Goal: Communication & Community: Answer question/provide support

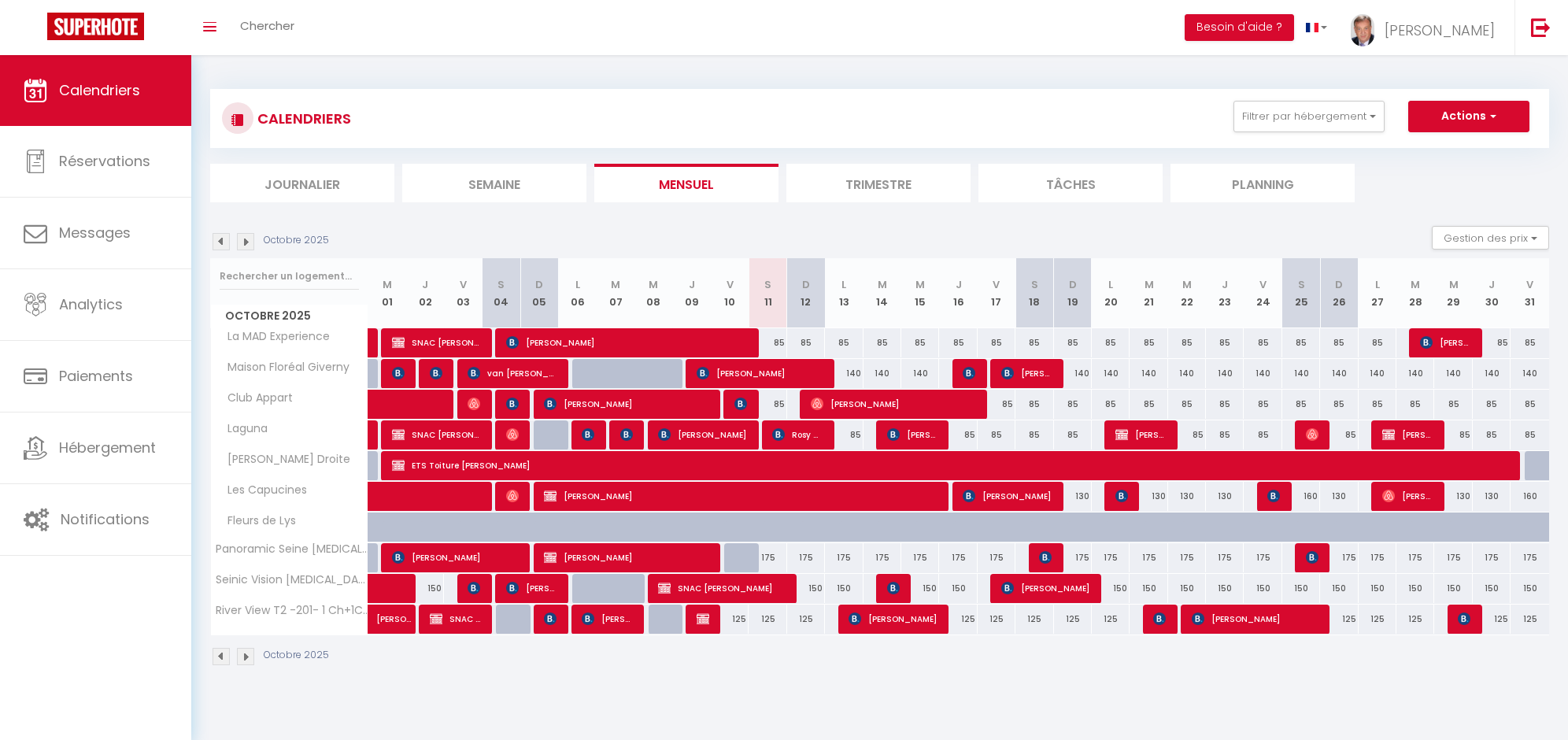
select select
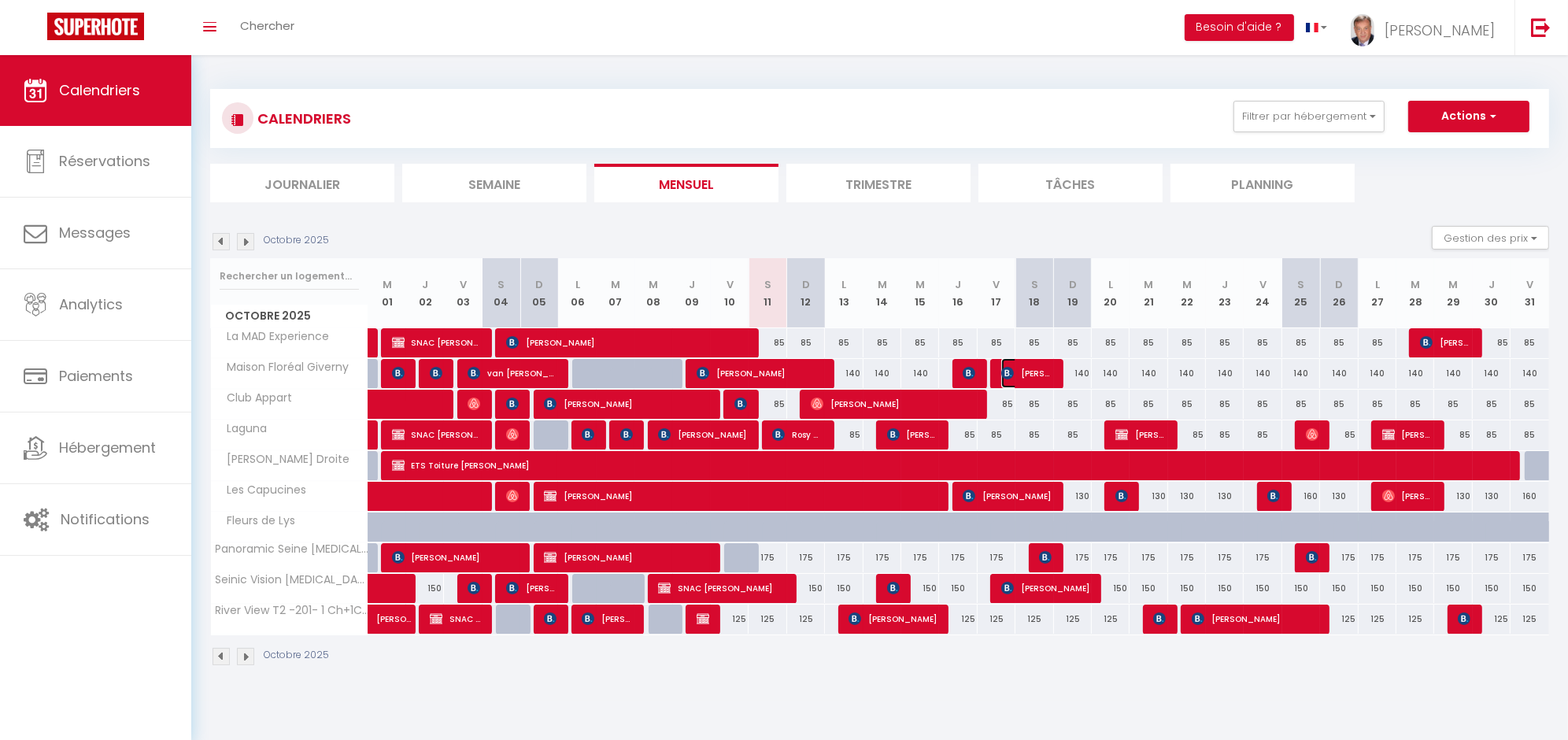
click at [1004, 376] on img at bounding box center [1007, 373] width 12 height 12
select select "OK"
select select "0"
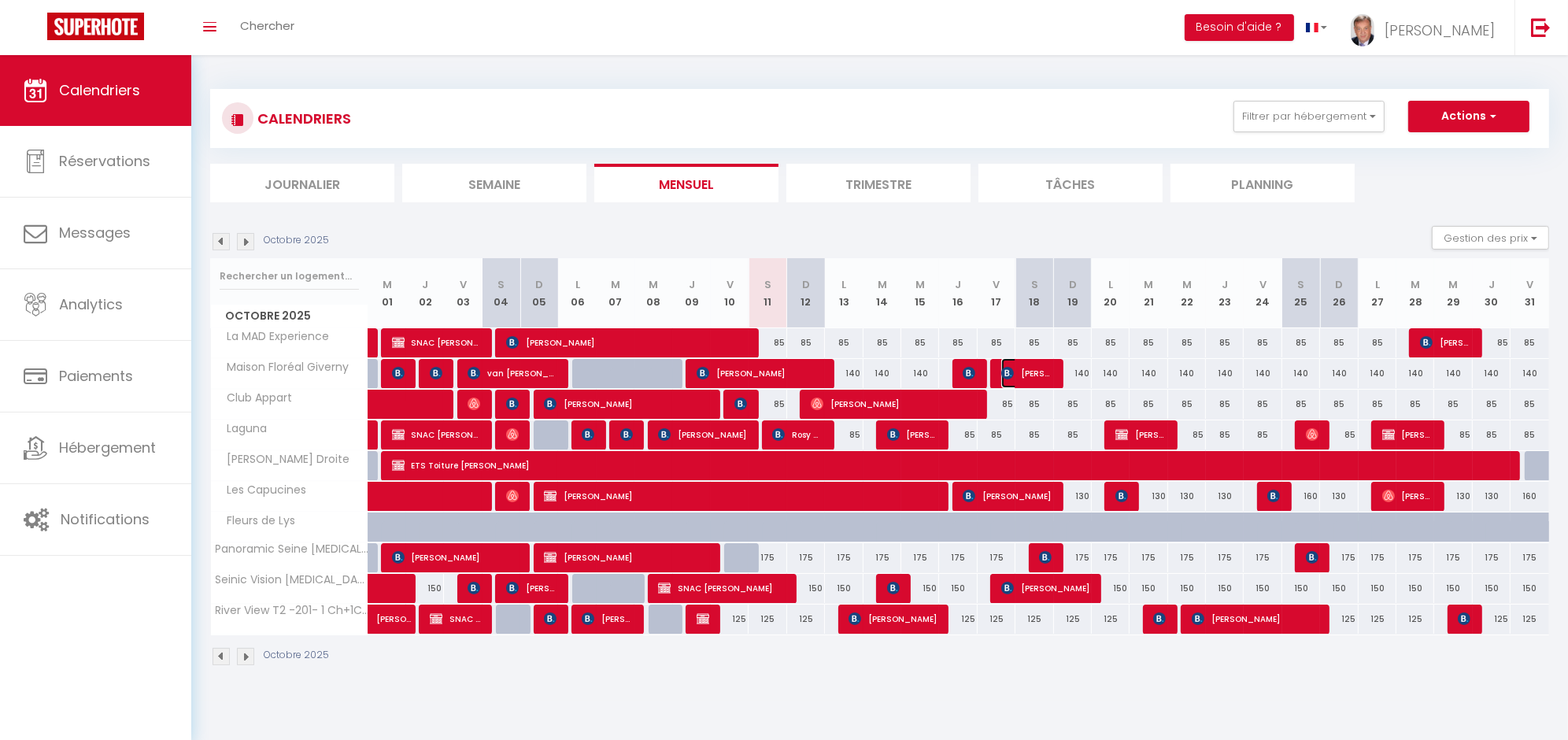
select select "1"
select select
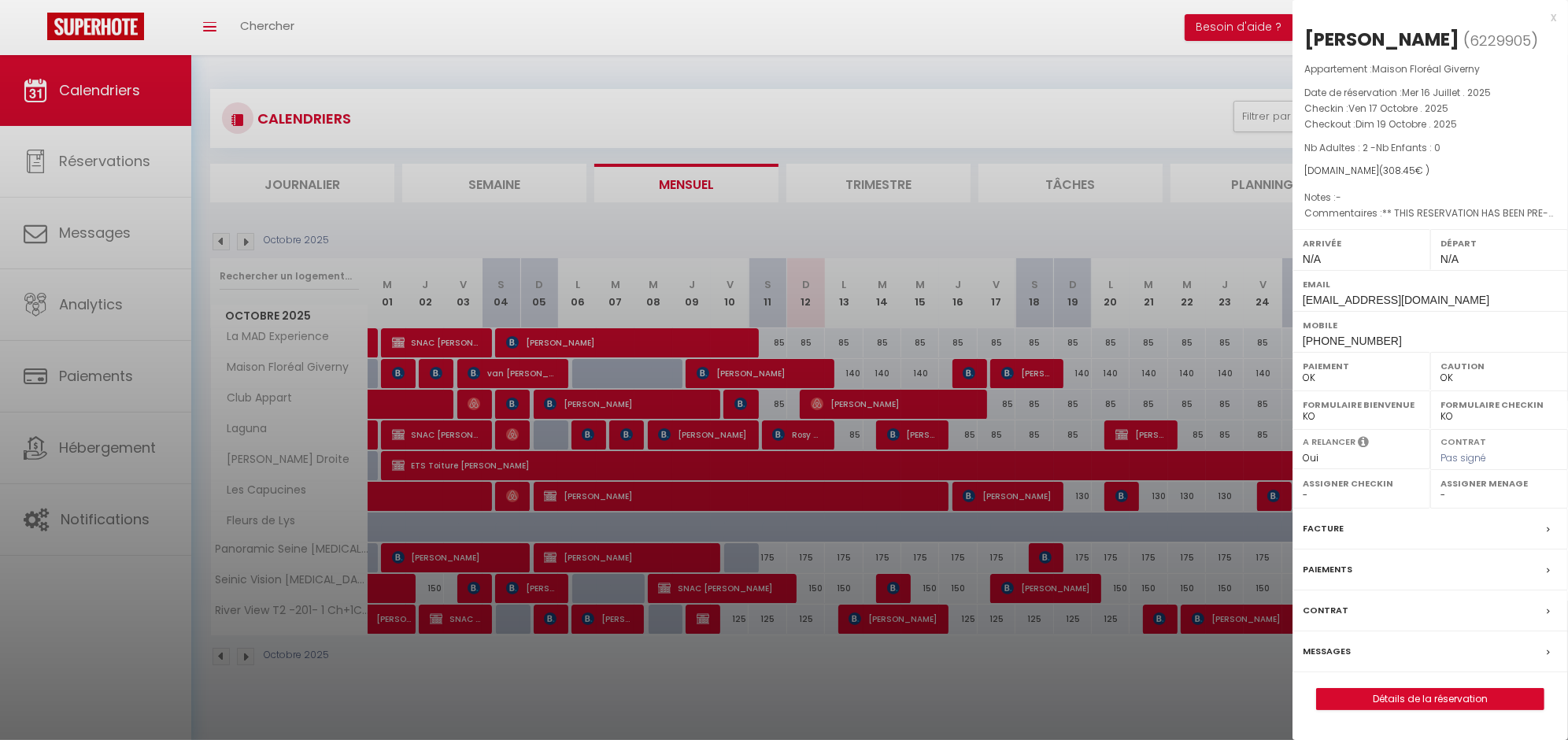
click at [484, 115] on div at bounding box center [784, 370] width 1568 height 740
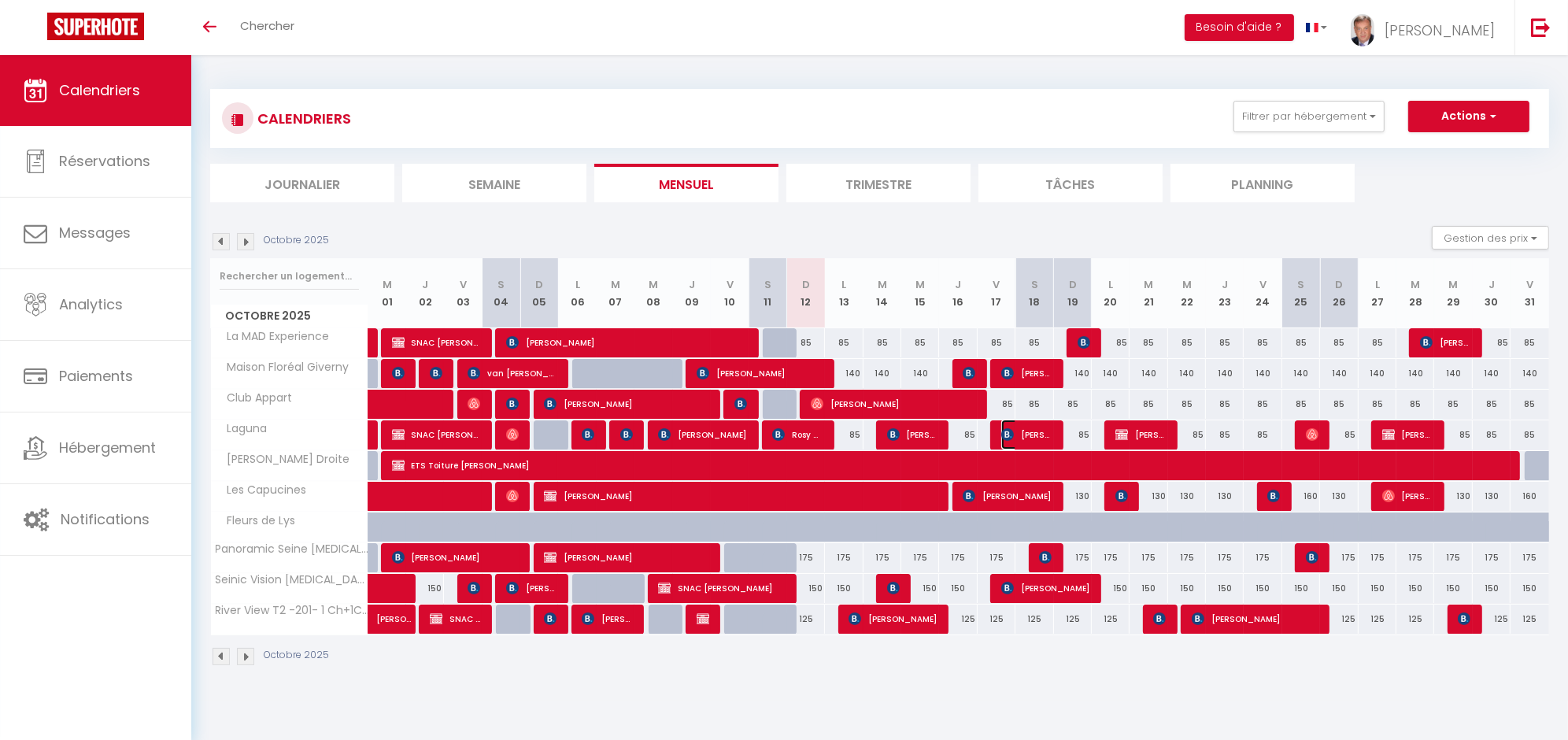
click at [1031, 434] on span "[PERSON_NAME]" at bounding box center [1026, 435] width 50 height 30
select select "OK"
select select "0"
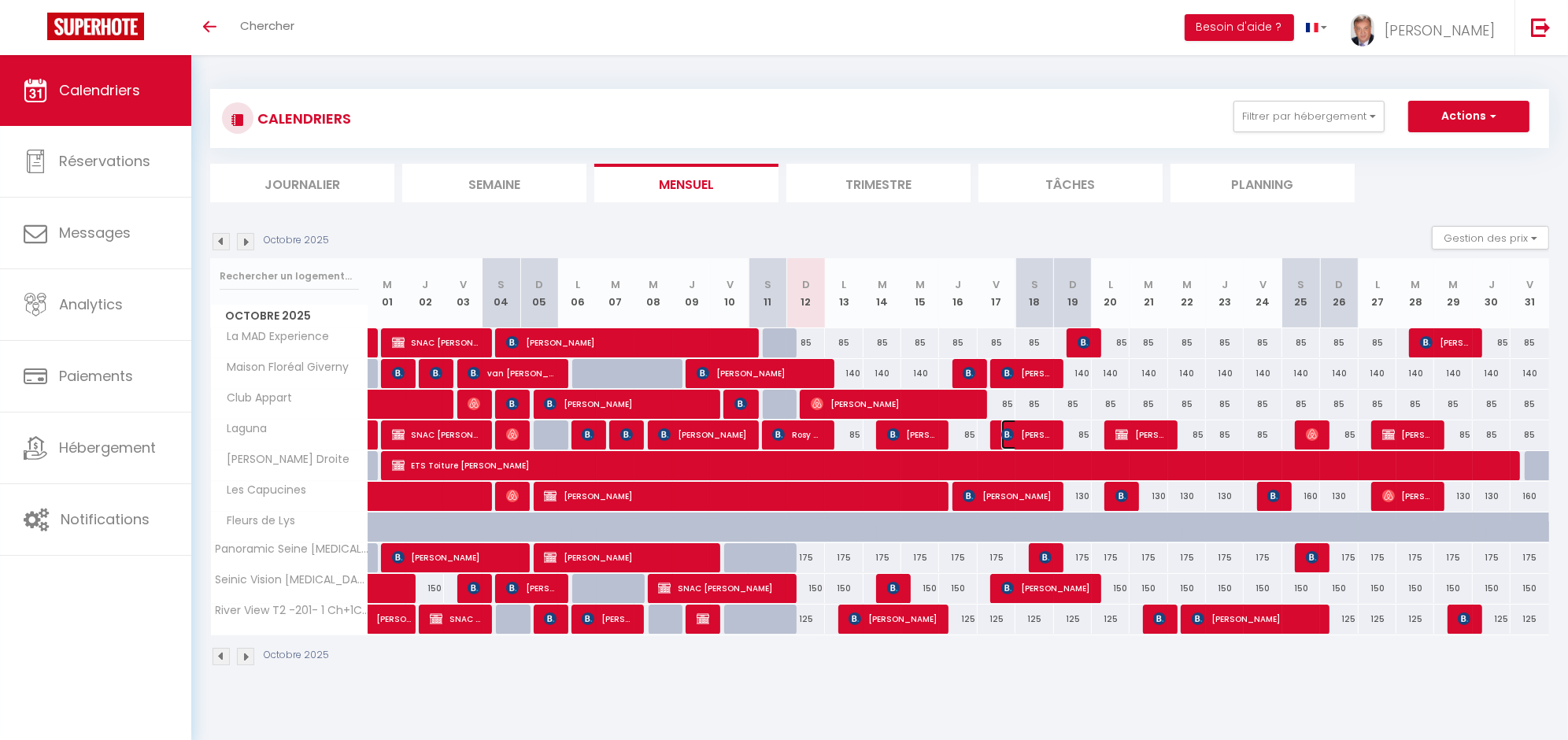
select select "1"
select select
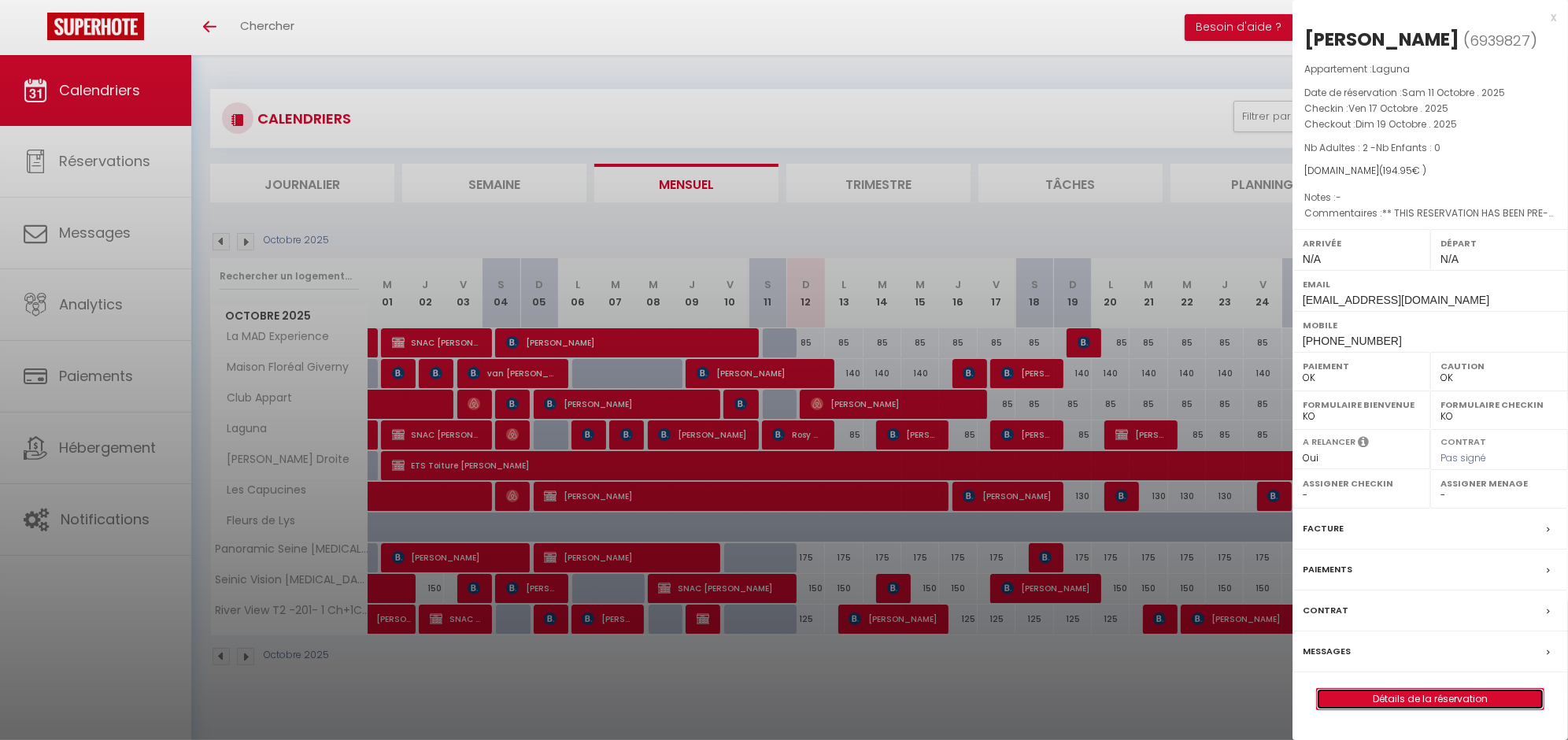
click at [1414, 701] on link "Détails de la réservation" at bounding box center [1430, 698] width 227 height 20
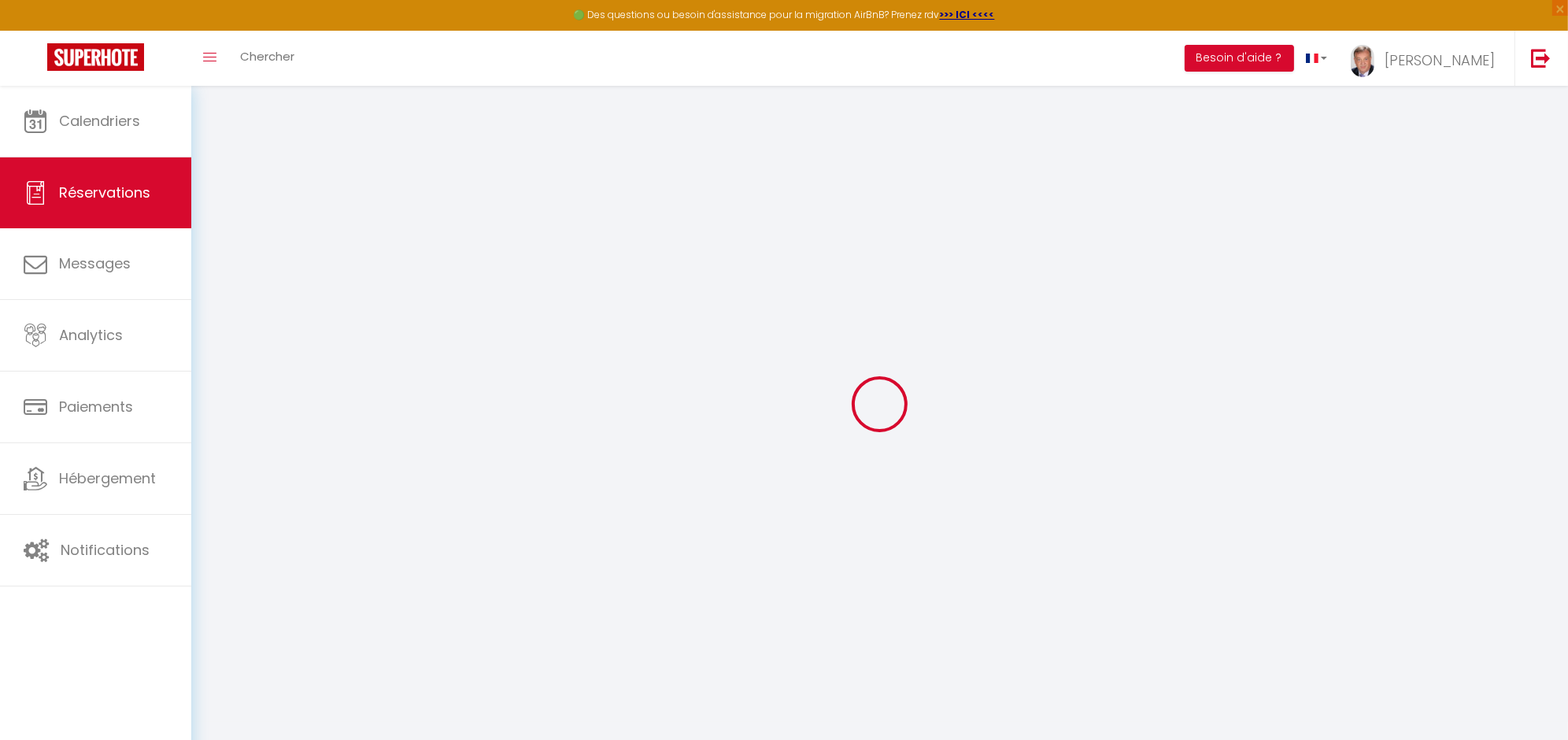
select select
checkbox input "false"
select select
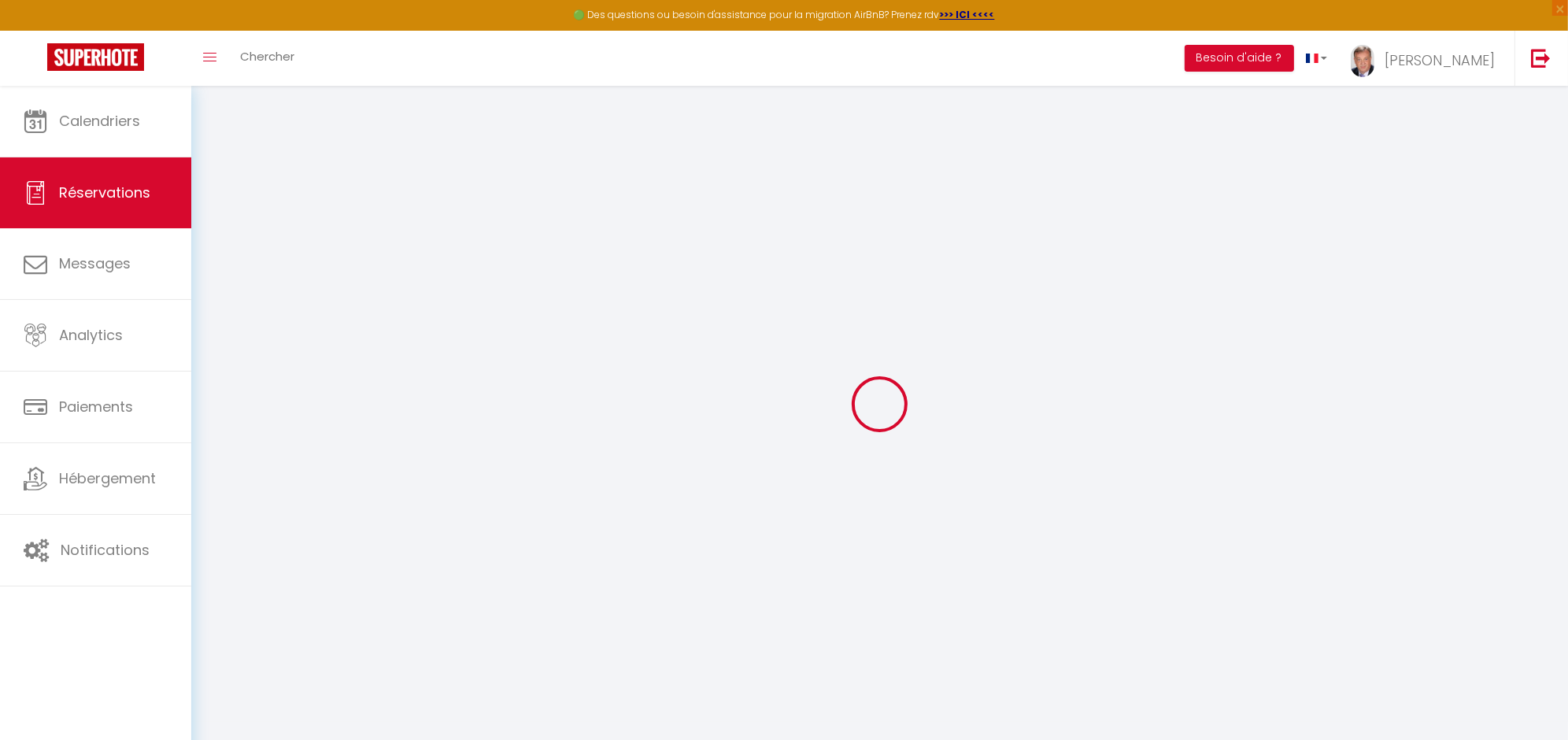
checkbox input "false"
select select
checkbox input "false"
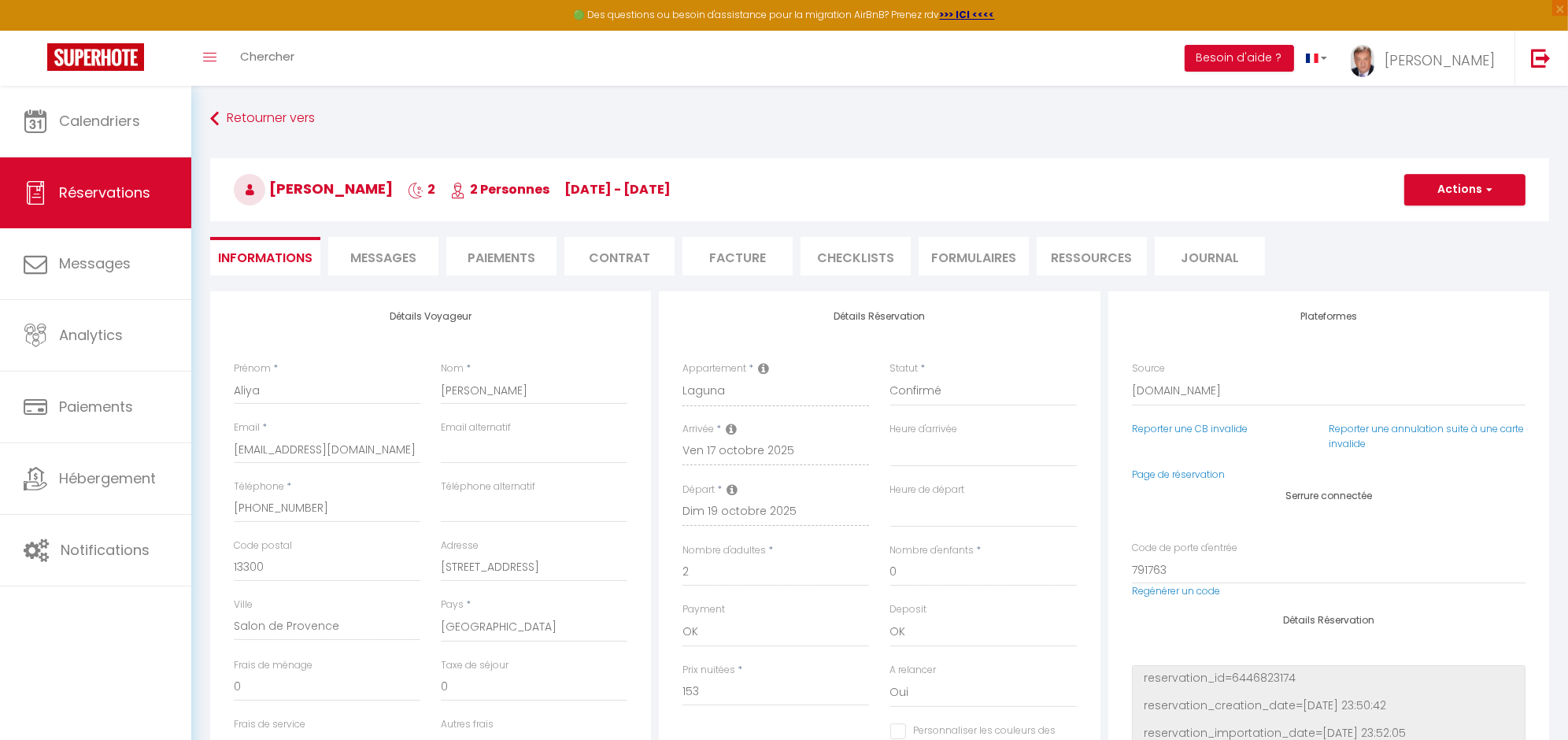
select select
checkbox input "false"
type textarea "** THIS RESERVATION HAS BEEN PRE-PAID ** Reservation has a cancellation grace p…"
type input "35"
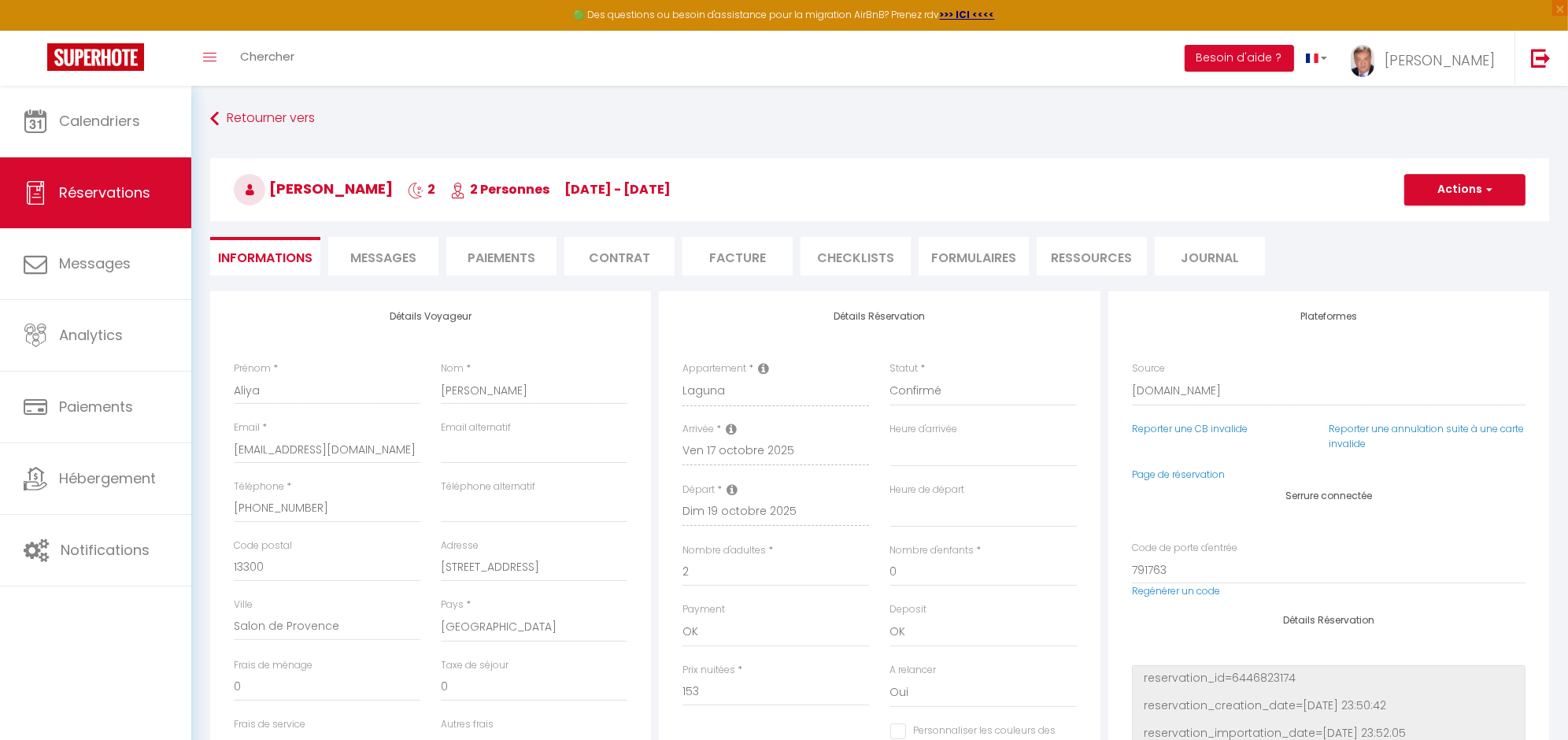
type input "6.95"
select select
checkbox input "false"
select select
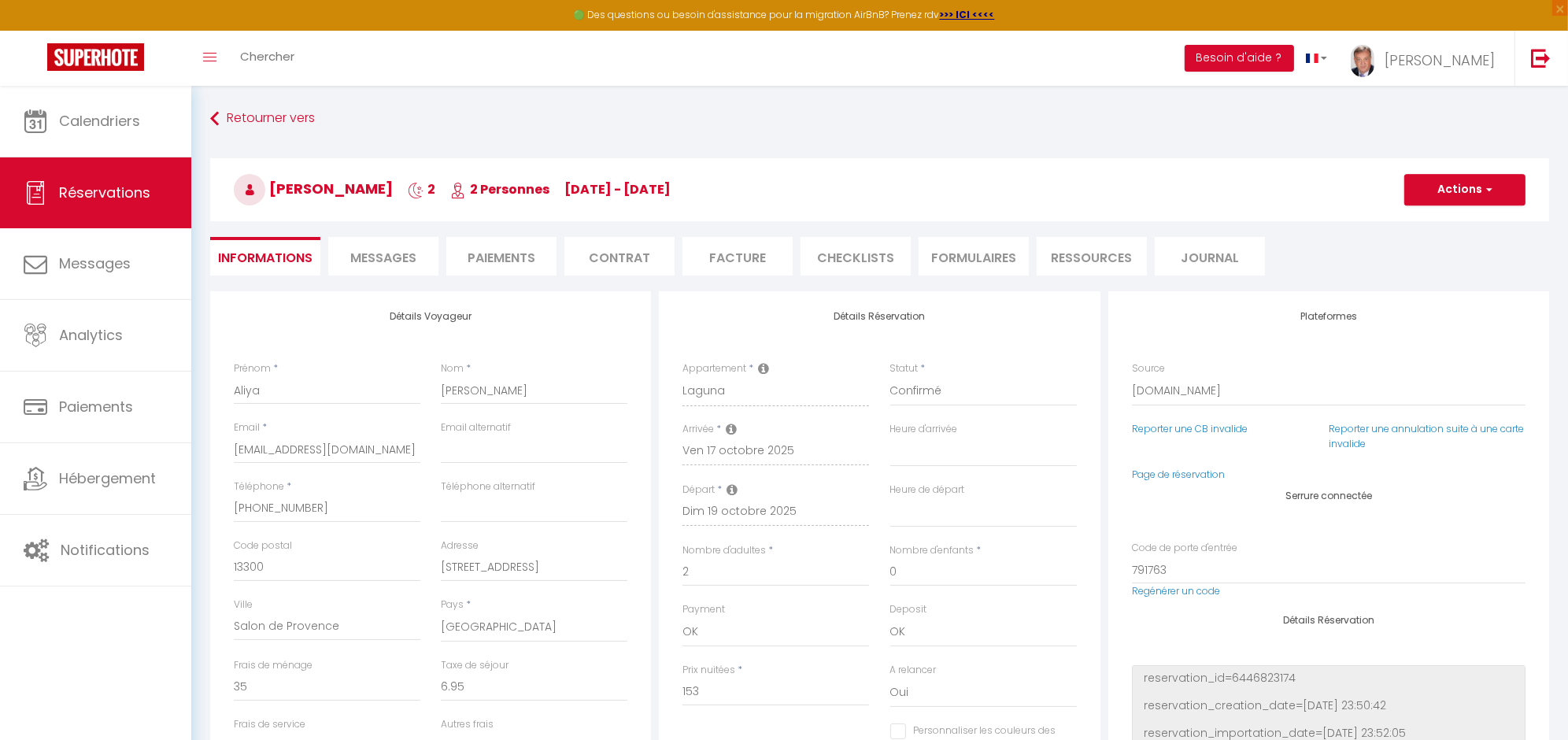
select select
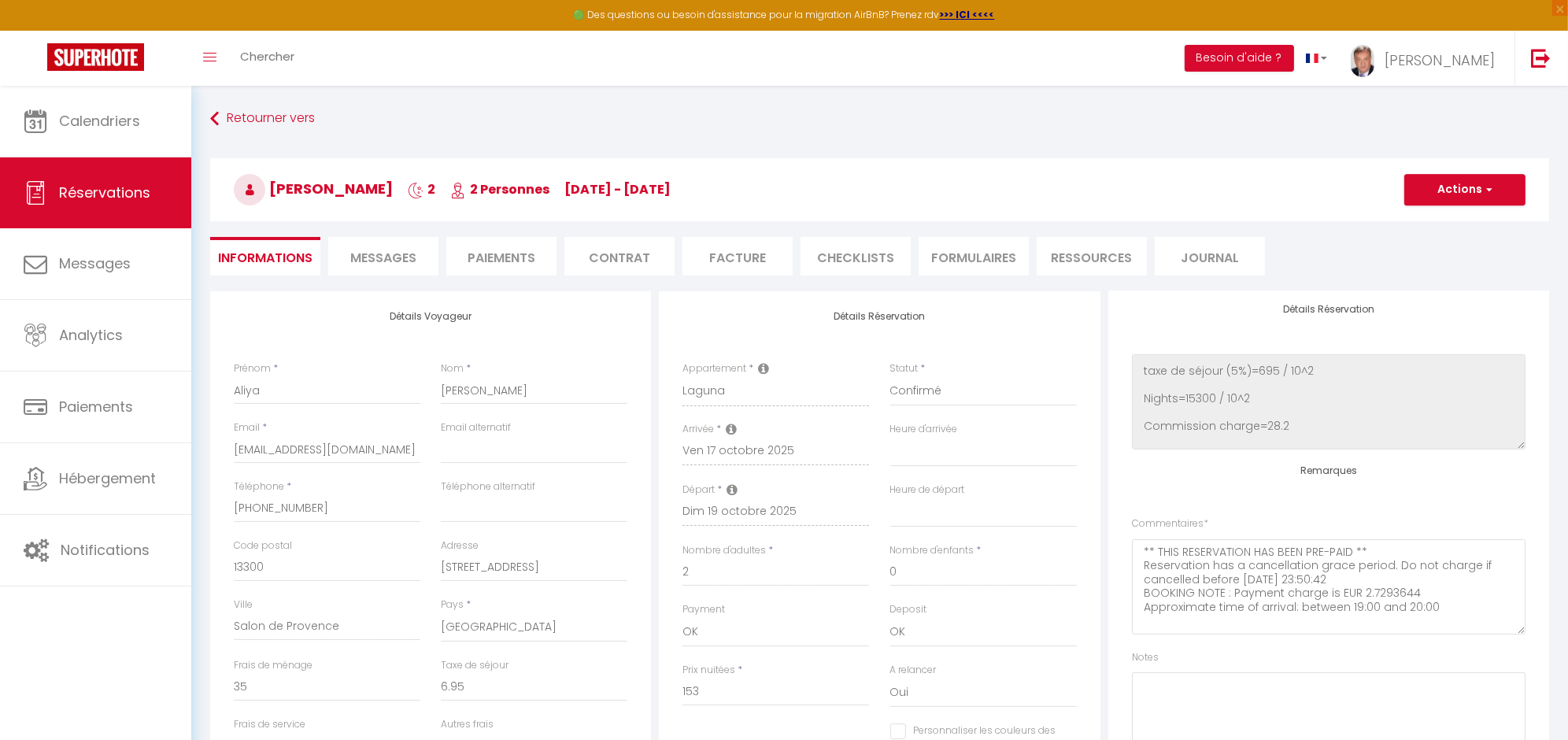
click at [389, 261] on span "Messages" at bounding box center [383, 258] width 66 height 18
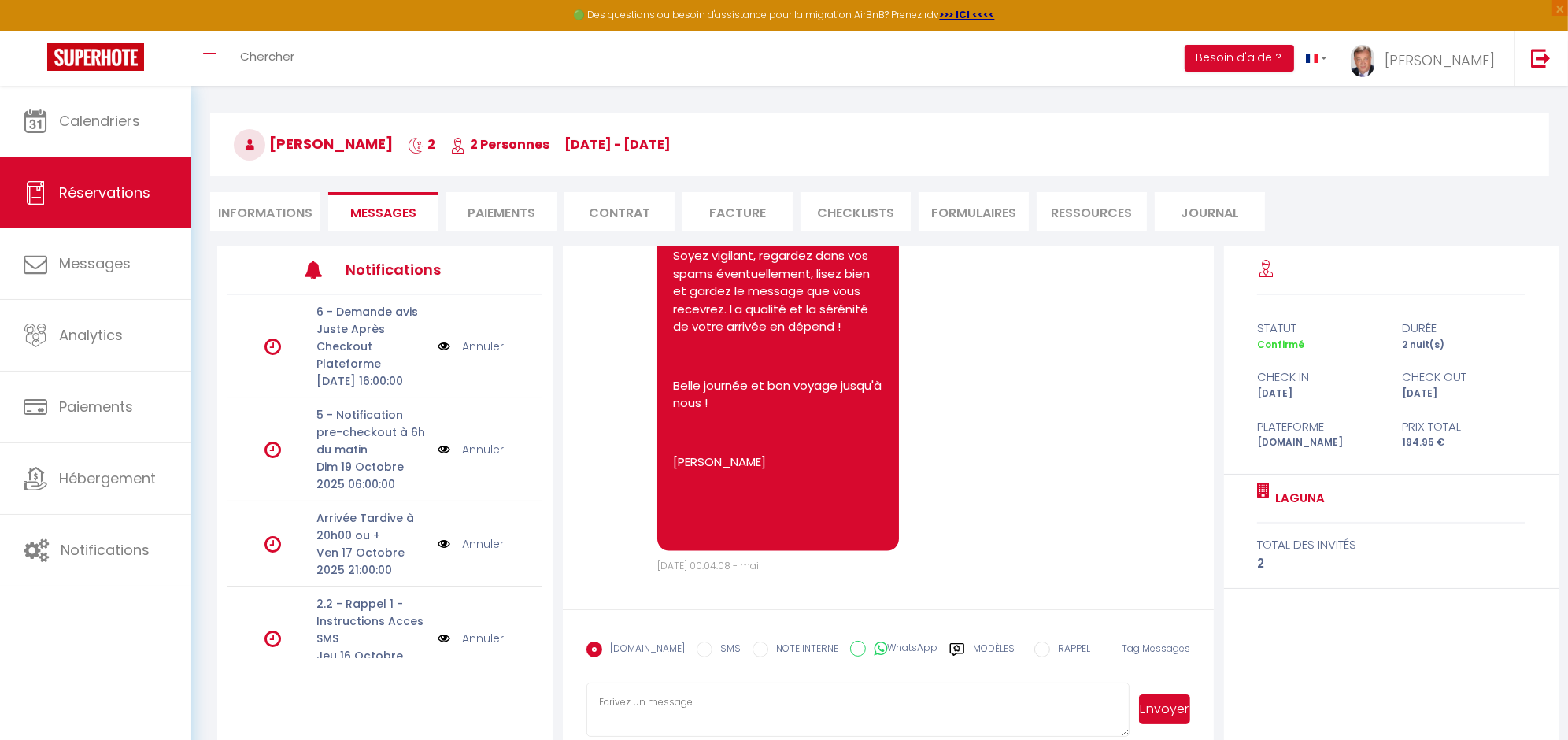
scroll to position [85, 0]
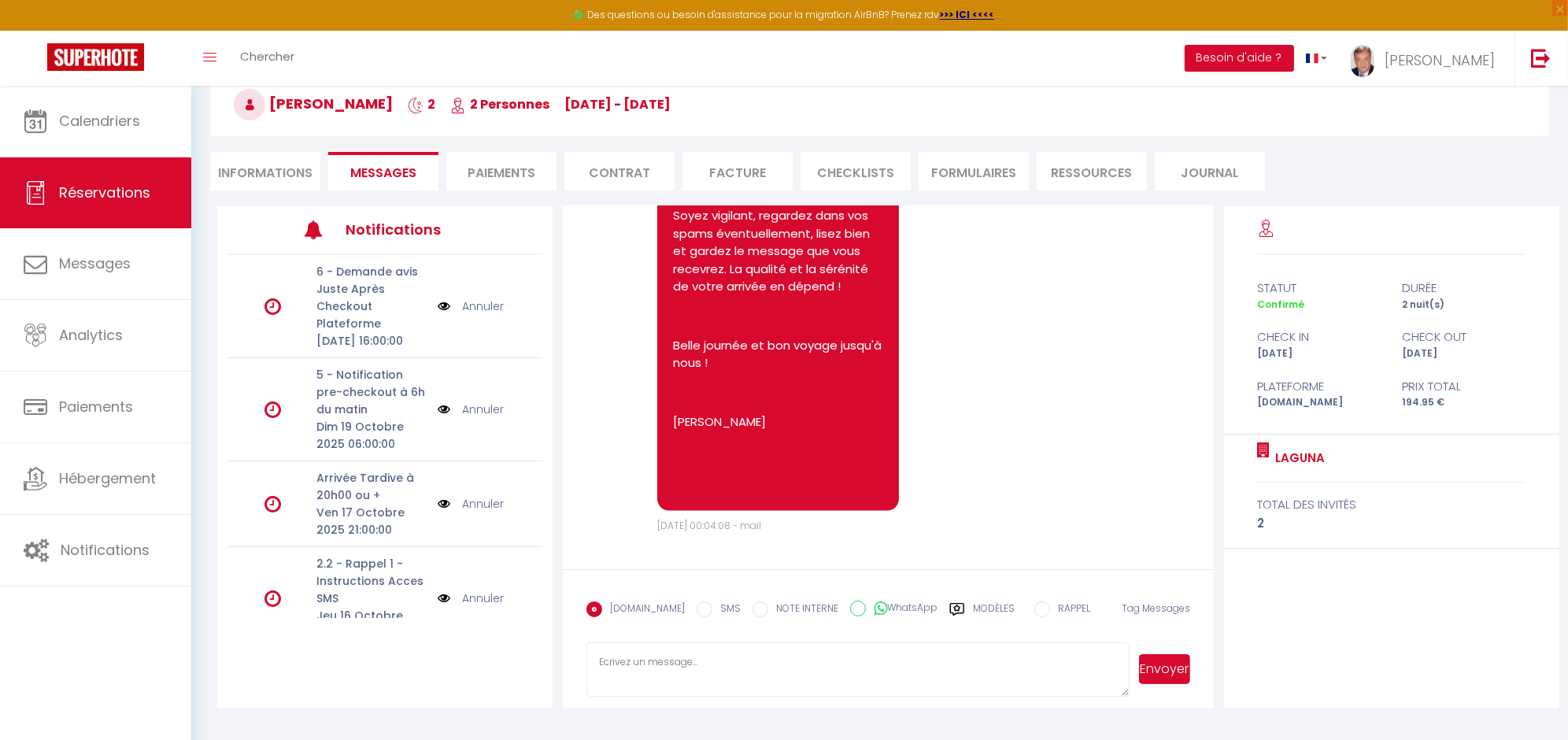
click at [623, 644] on textarea at bounding box center [858, 670] width 543 height 55
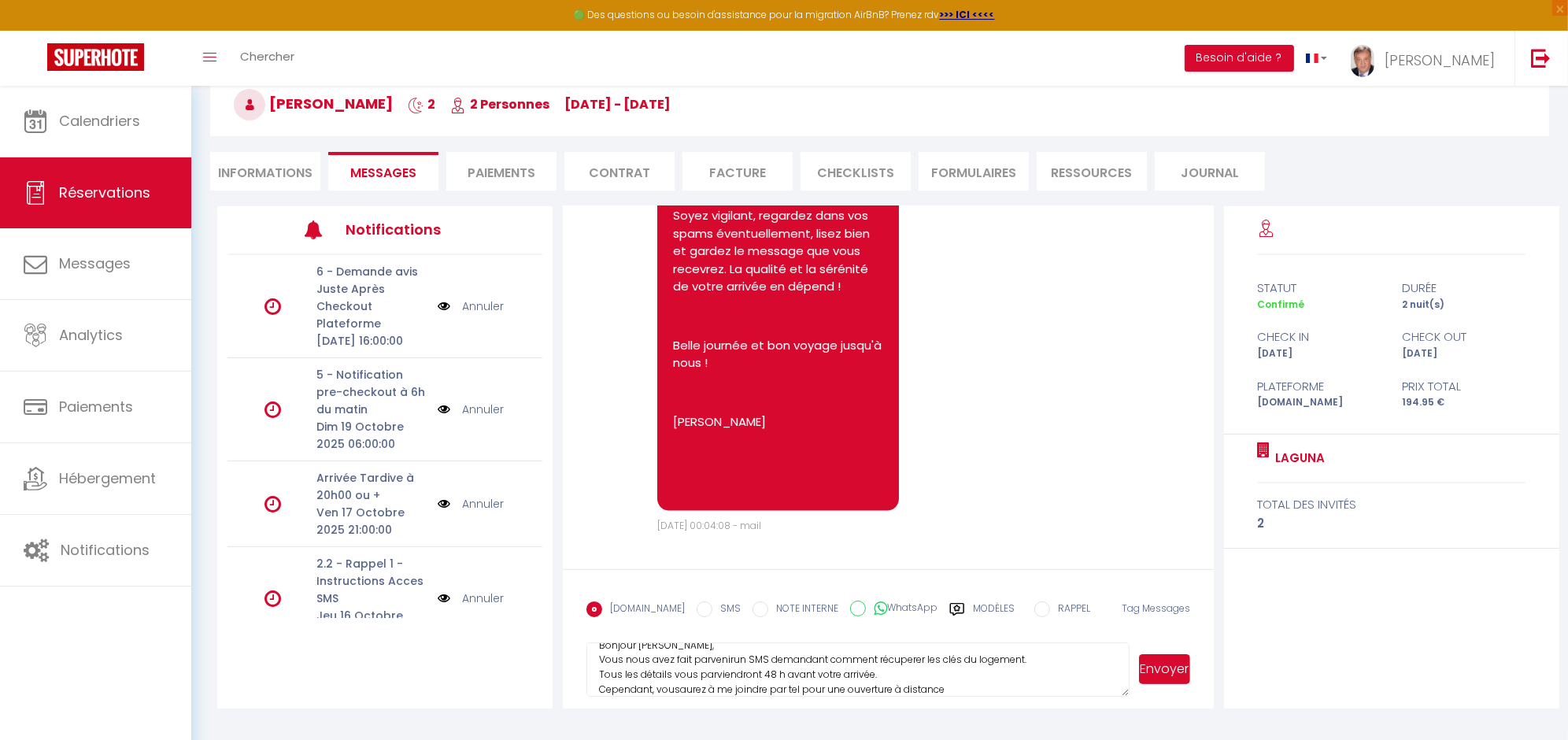
drag, startPoint x: 729, startPoint y: 658, endPoint x: 760, endPoint y: 685, distance: 41.1
click at [730, 658] on textarea "Bonjour [PERSON_NAME], Vous nous avez fait parvenirun SMS demandant comment réc…" at bounding box center [858, 670] width 543 height 55
click at [682, 689] on textarea "Bonjour [PERSON_NAME], Vous nous avez fait parvenir un SMS demandant comment ré…" at bounding box center [858, 670] width 543 height 55
drag, startPoint x: 679, startPoint y: 693, endPoint x: 695, endPoint y: 706, distance: 20.6
click at [686, 697] on form "[DOMAIN_NAME] SMS NOTE INTERNE WhatsApp Modèles 12 « ‹ » › [DATE] [PHONE_NUMBER…" at bounding box center [888, 639] width 650 height 140
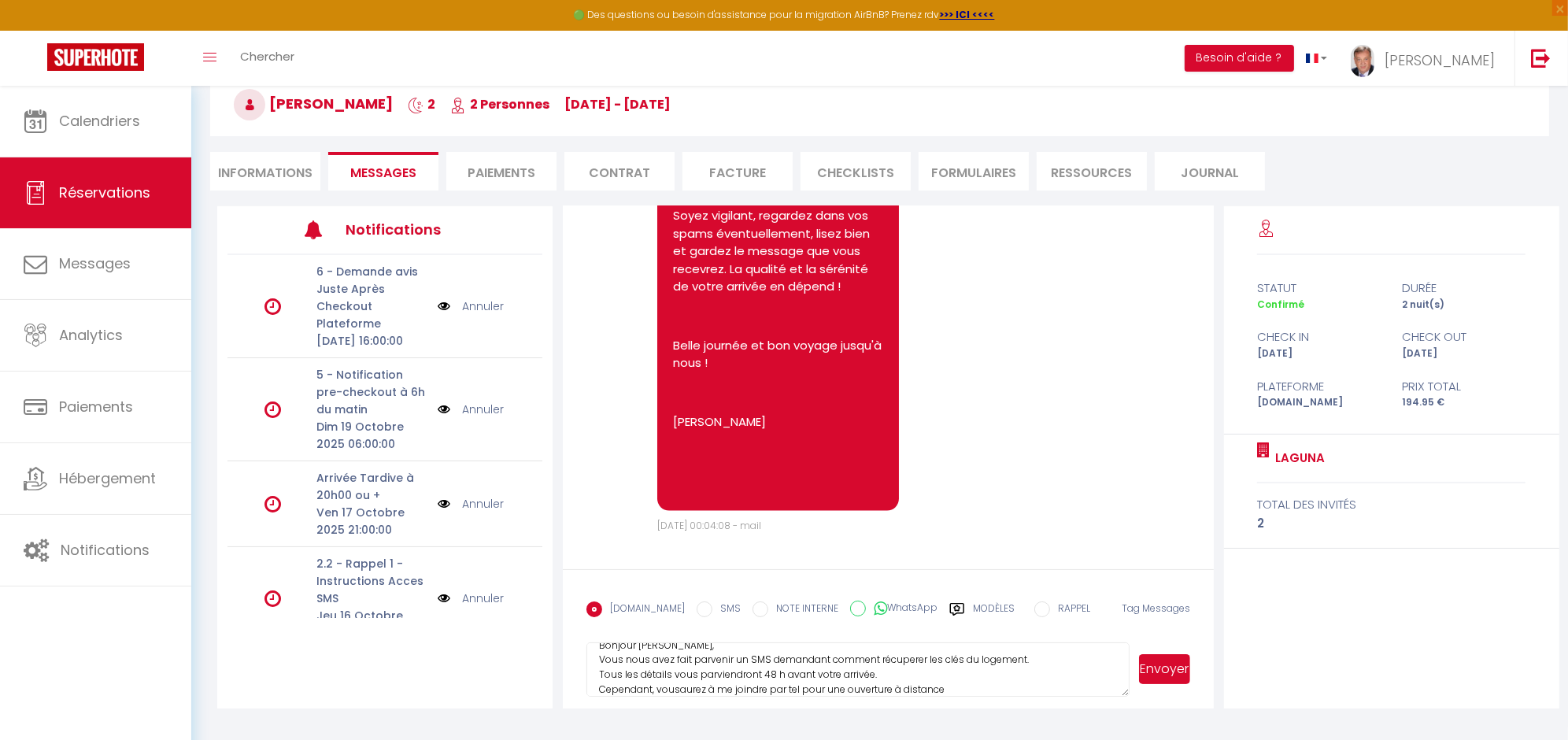
scroll to position [29, 0]
click at [687, 689] on textarea "Bonjour [PERSON_NAME], Vous nous avez fait parvenir un SMS demandant comment ré…" at bounding box center [858, 670] width 543 height 55
click at [679, 671] on textarea "Bonjour [PERSON_NAME], Vous nous avez fait parvenir un SMS demandant comment ré…" at bounding box center [858, 670] width 543 height 55
click at [804, 677] on textarea "Bonjour [PERSON_NAME], Vous nous avez fait parvenir un SMS demandant comment ré…" at bounding box center [858, 670] width 543 height 55
click at [1044, 682] on textarea "Bonjour [PERSON_NAME], Vous nous avez fait parvenir un SMS demandant comment ré…" at bounding box center [858, 670] width 543 height 55
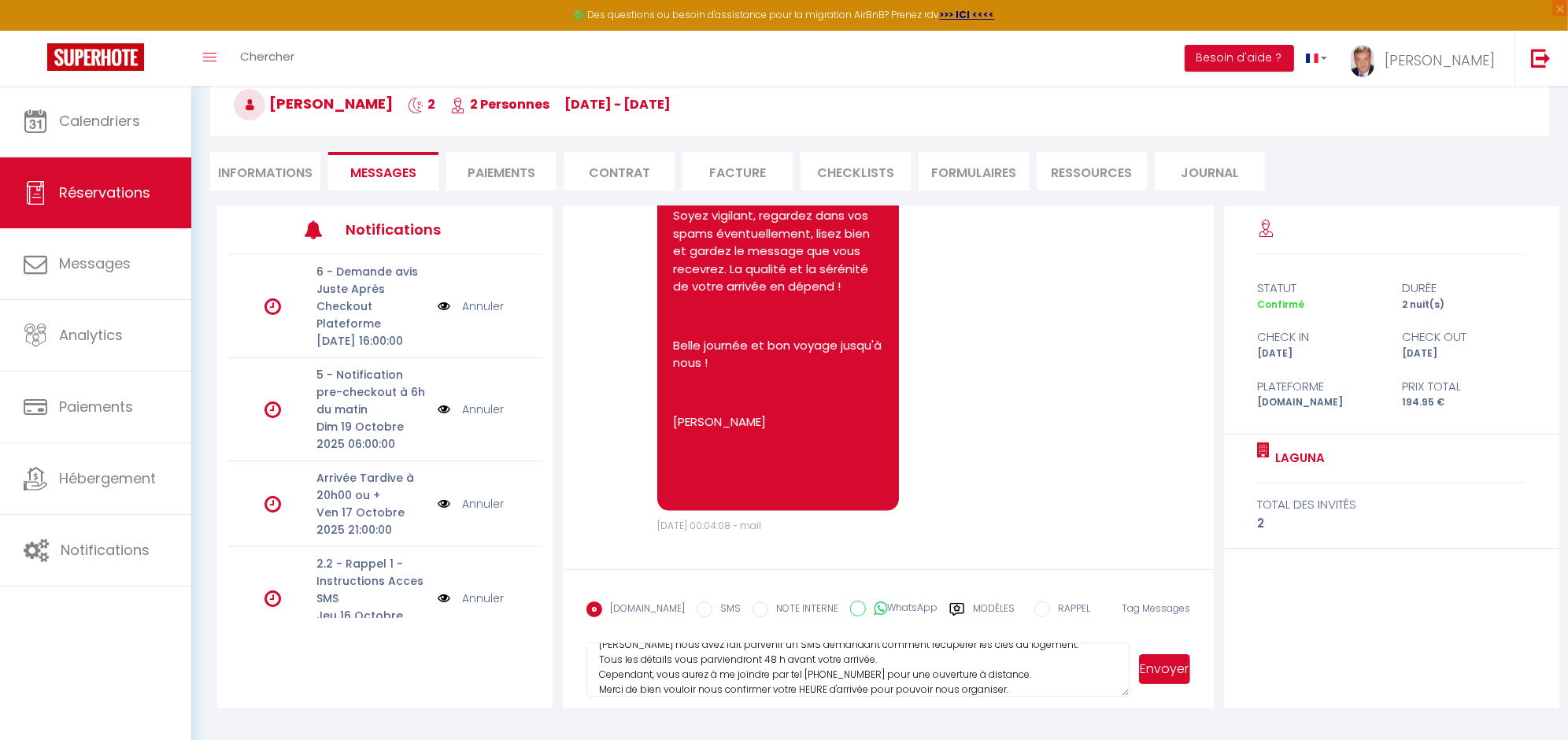
scroll to position [0, 0]
type textarea "Bonjour Madame, [PERSON_NAME] nous avez fait parvenir un SMS demandant comment …"
click at [1168, 669] on button "Envoyer" at bounding box center [1165, 669] width 51 height 30
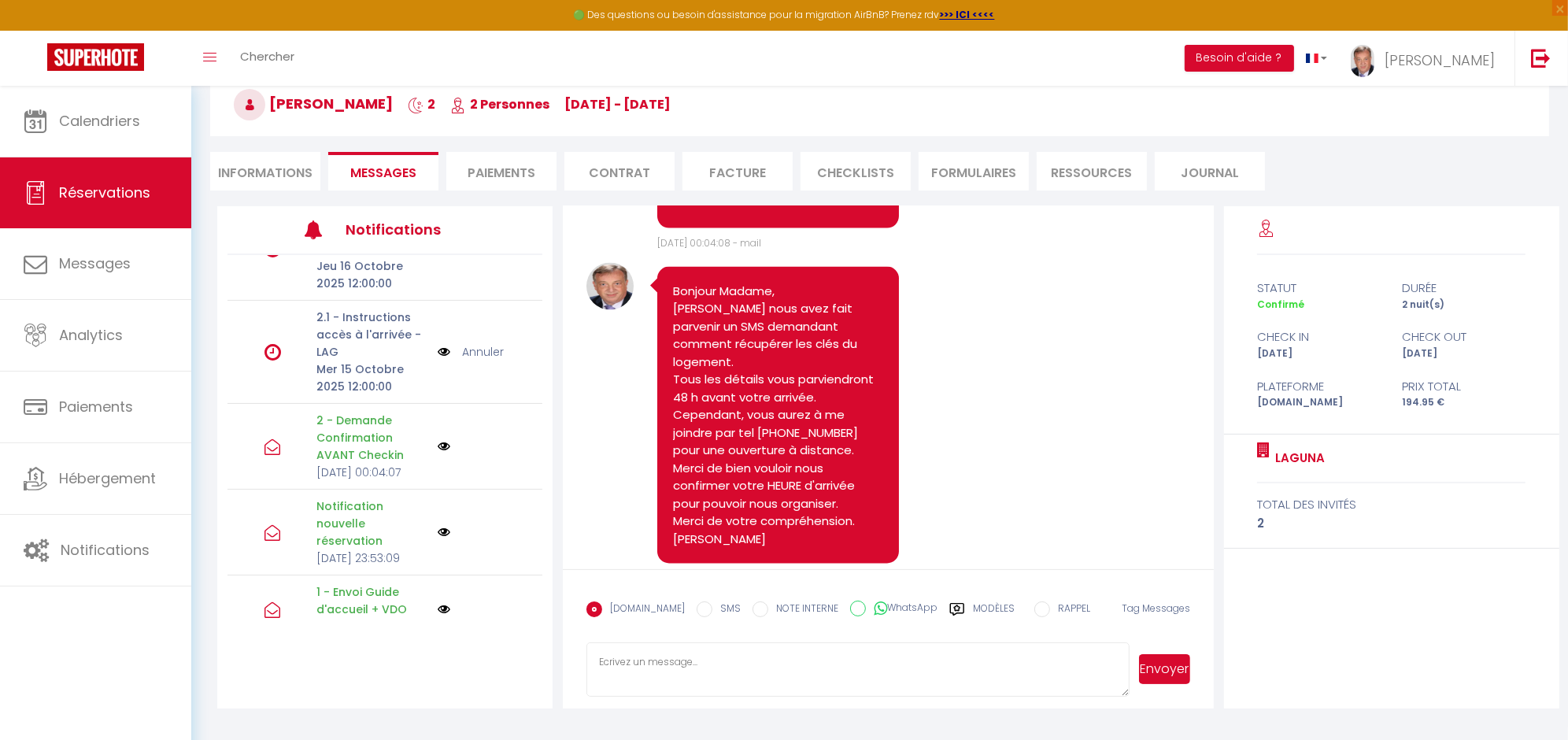
scroll to position [3199, 0]
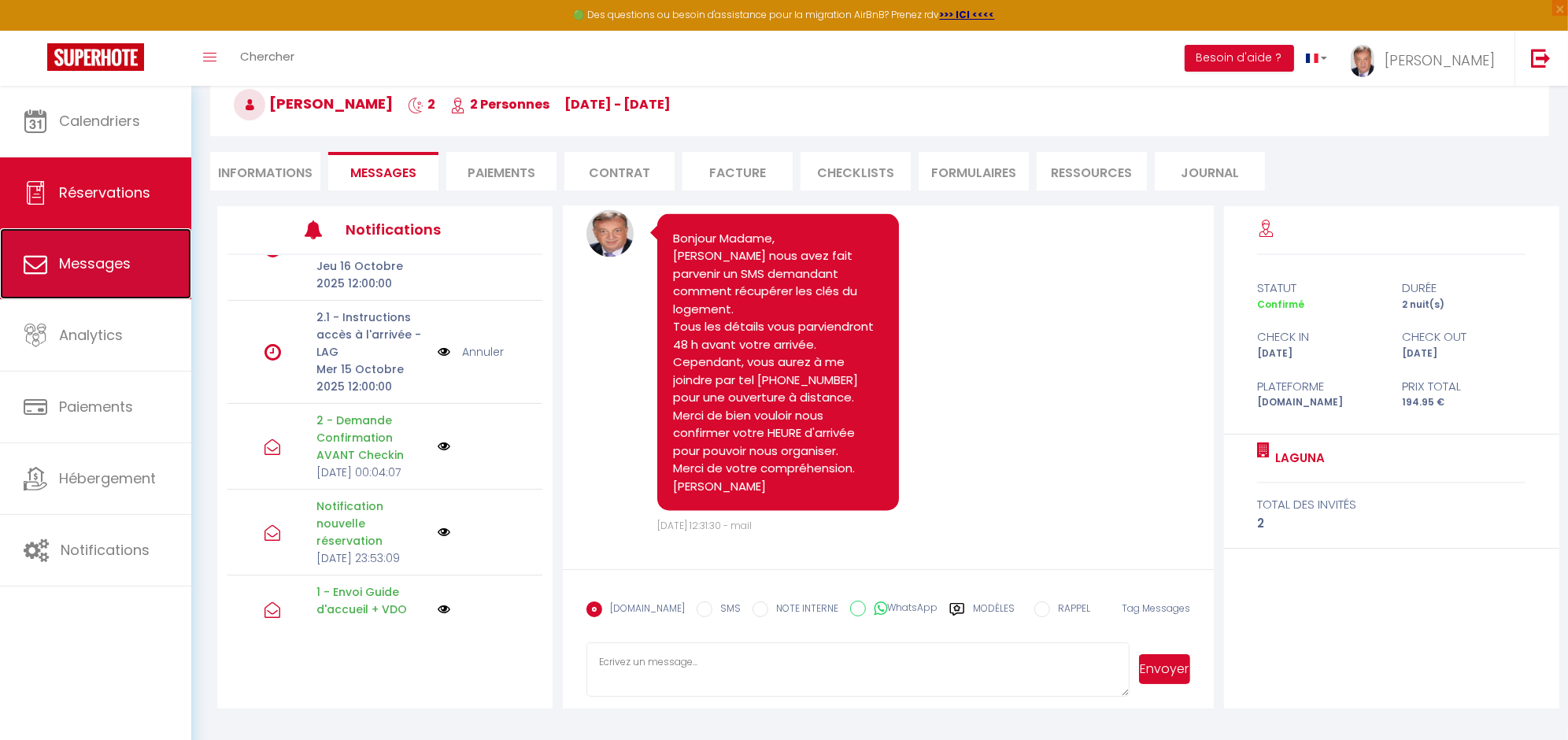
click at [93, 262] on span "Messages" at bounding box center [95, 263] width 72 height 19
select select "message"
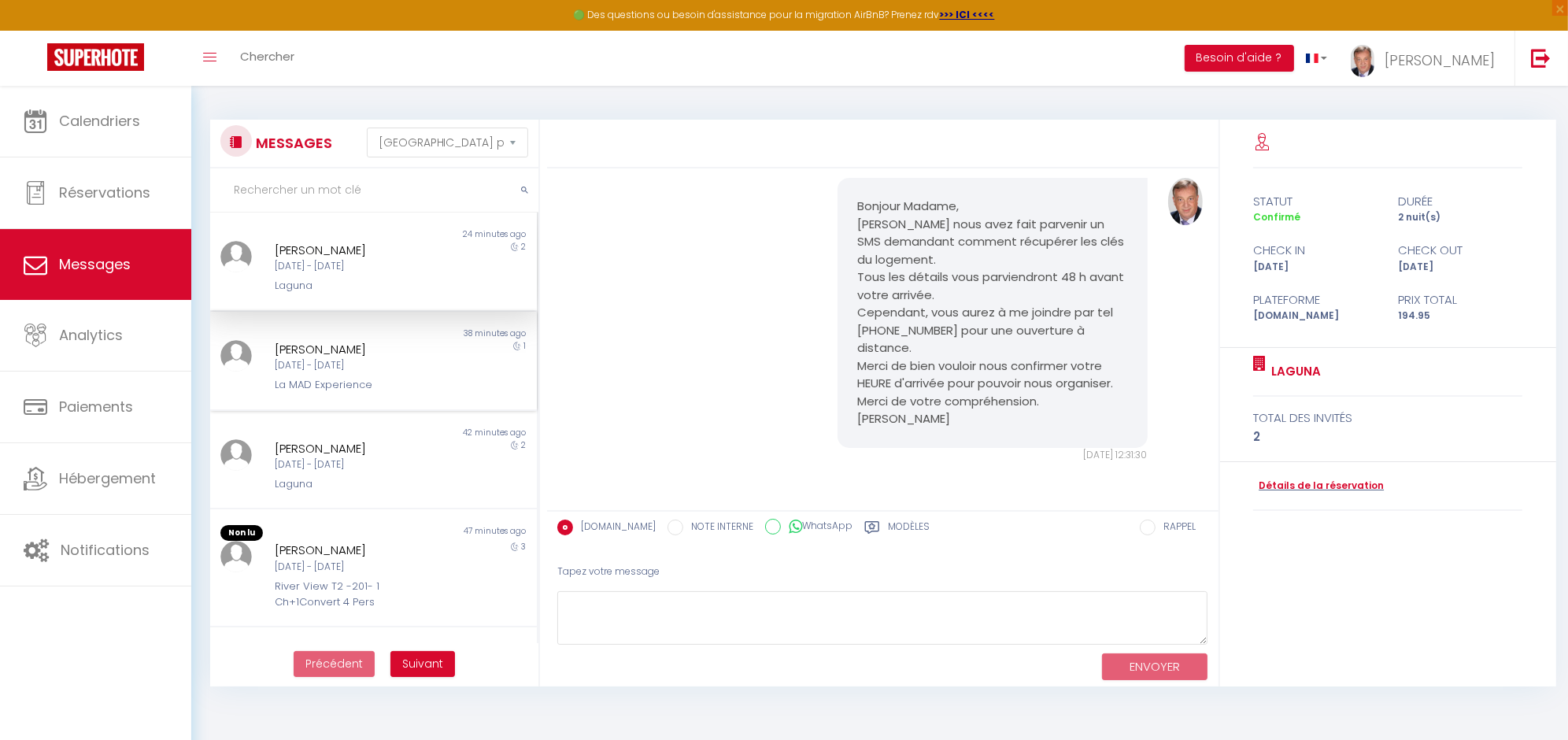
click at [330, 363] on div "[DATE] - [DATE]" at bounding box center [360, 365] width 170 height 15
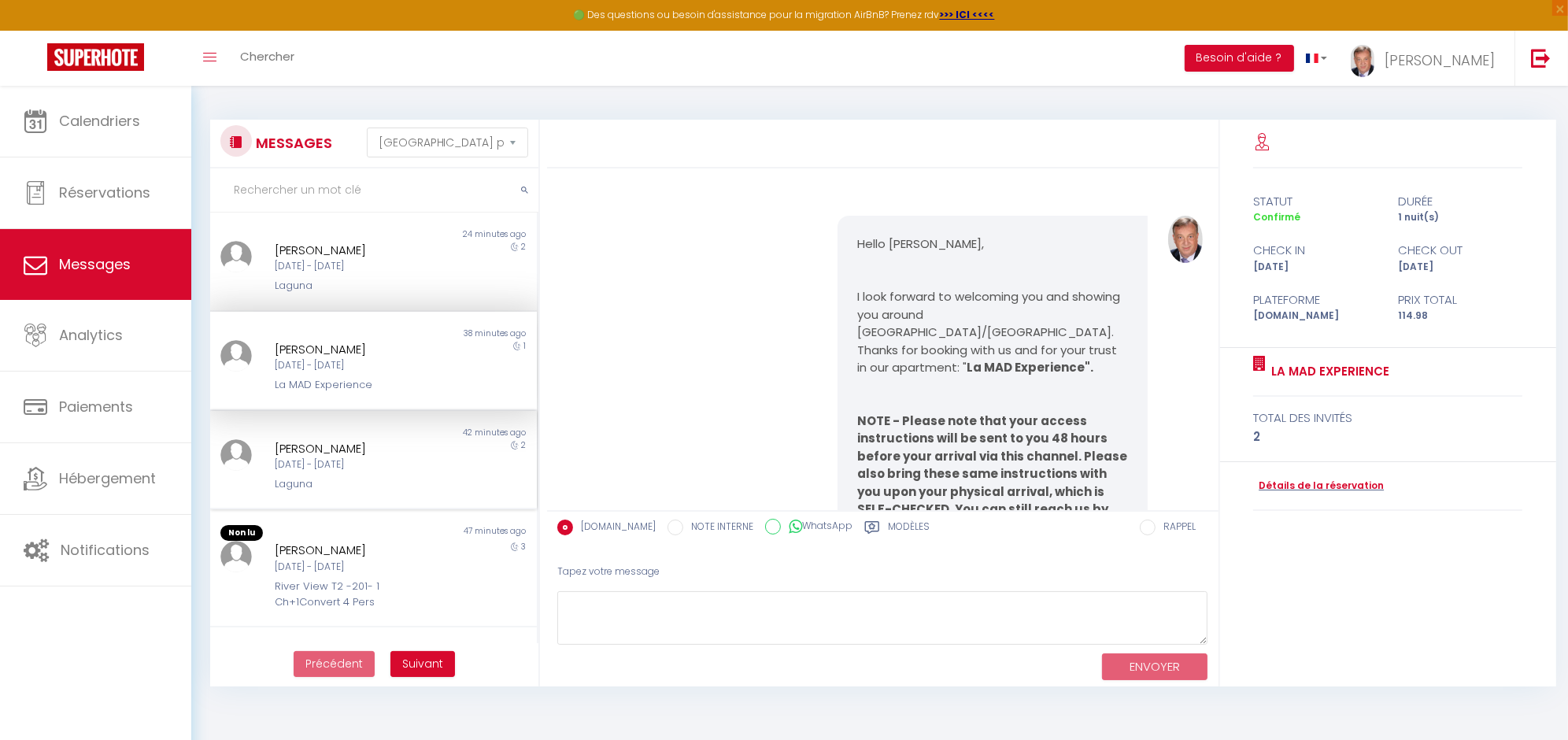
click at [307, 451] on div "[PERSON_NAME]" at bounding box center [360, 448] width 170 height 19
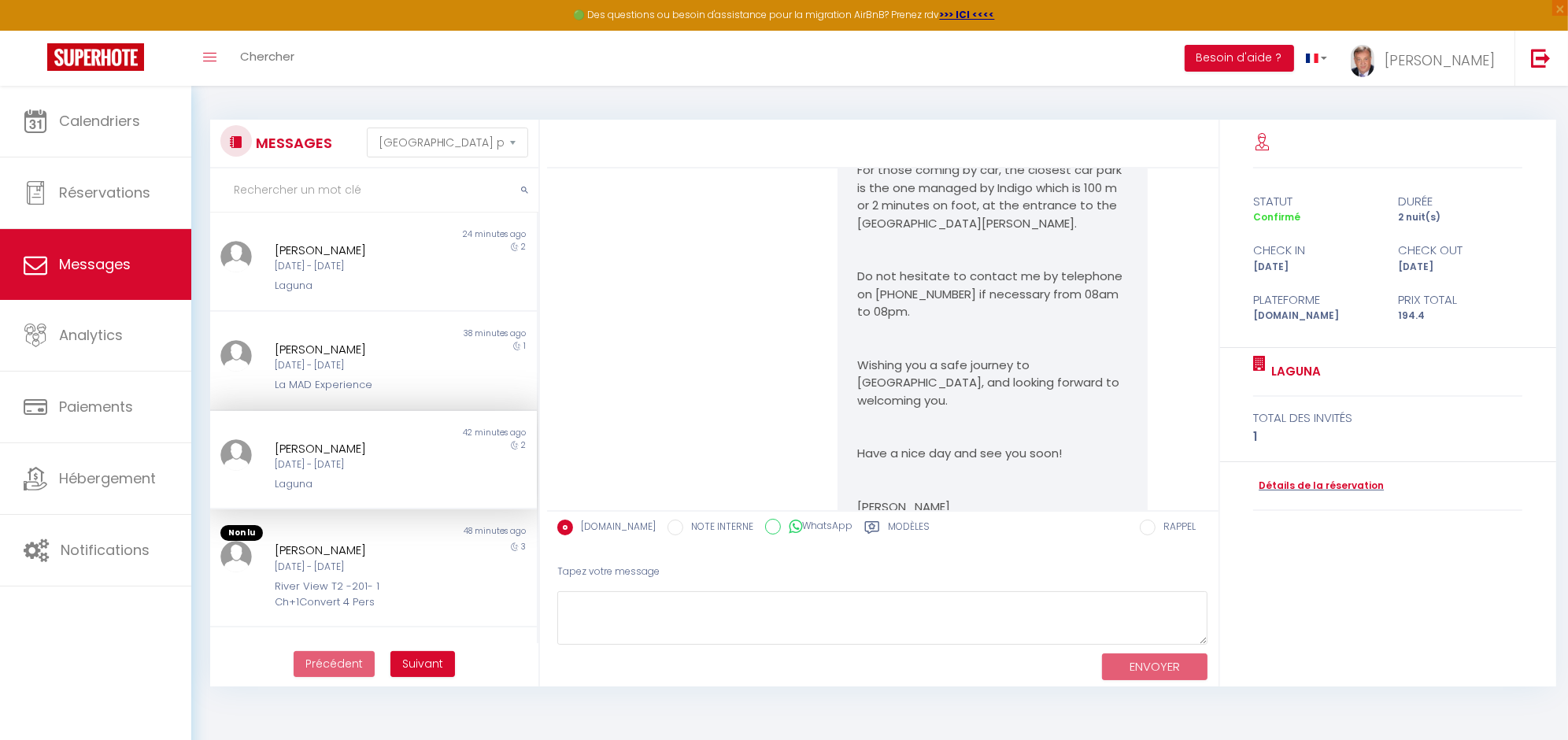
scroll to position [3347, 0]
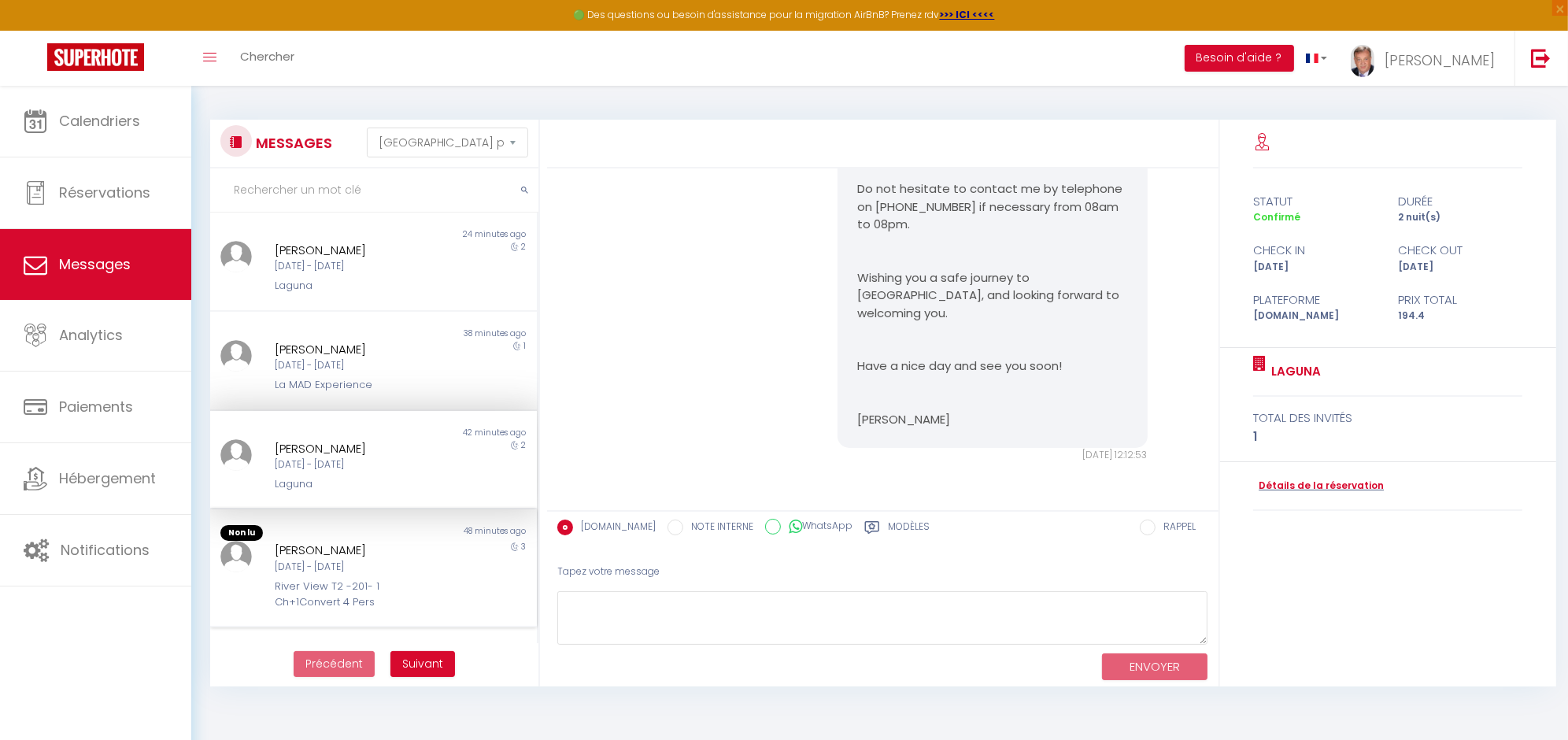
click at [329, 560] on div "[DATE] - [DATE]" at bounding box center [360, 567] width 170 height 15
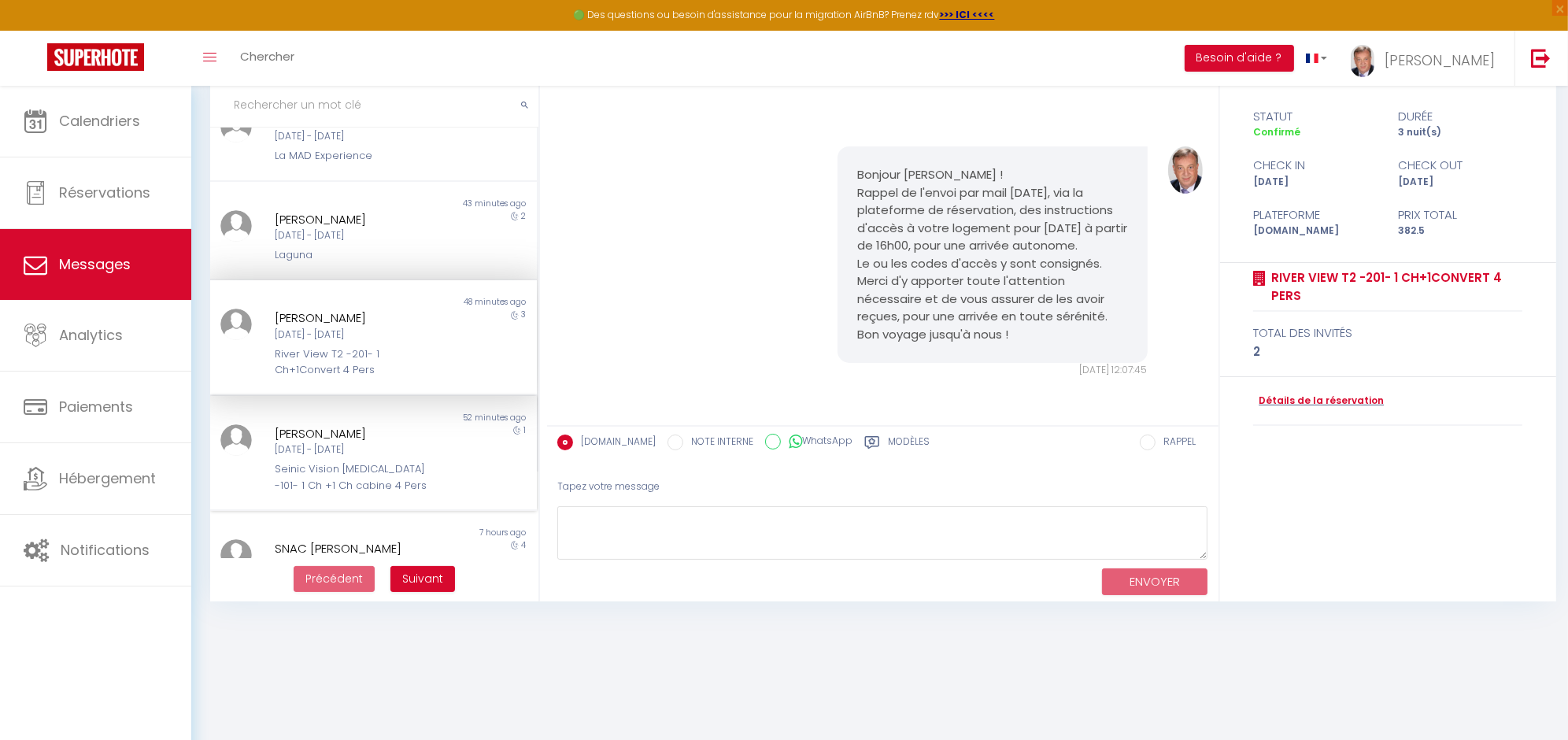
scroll to position [262, 0]
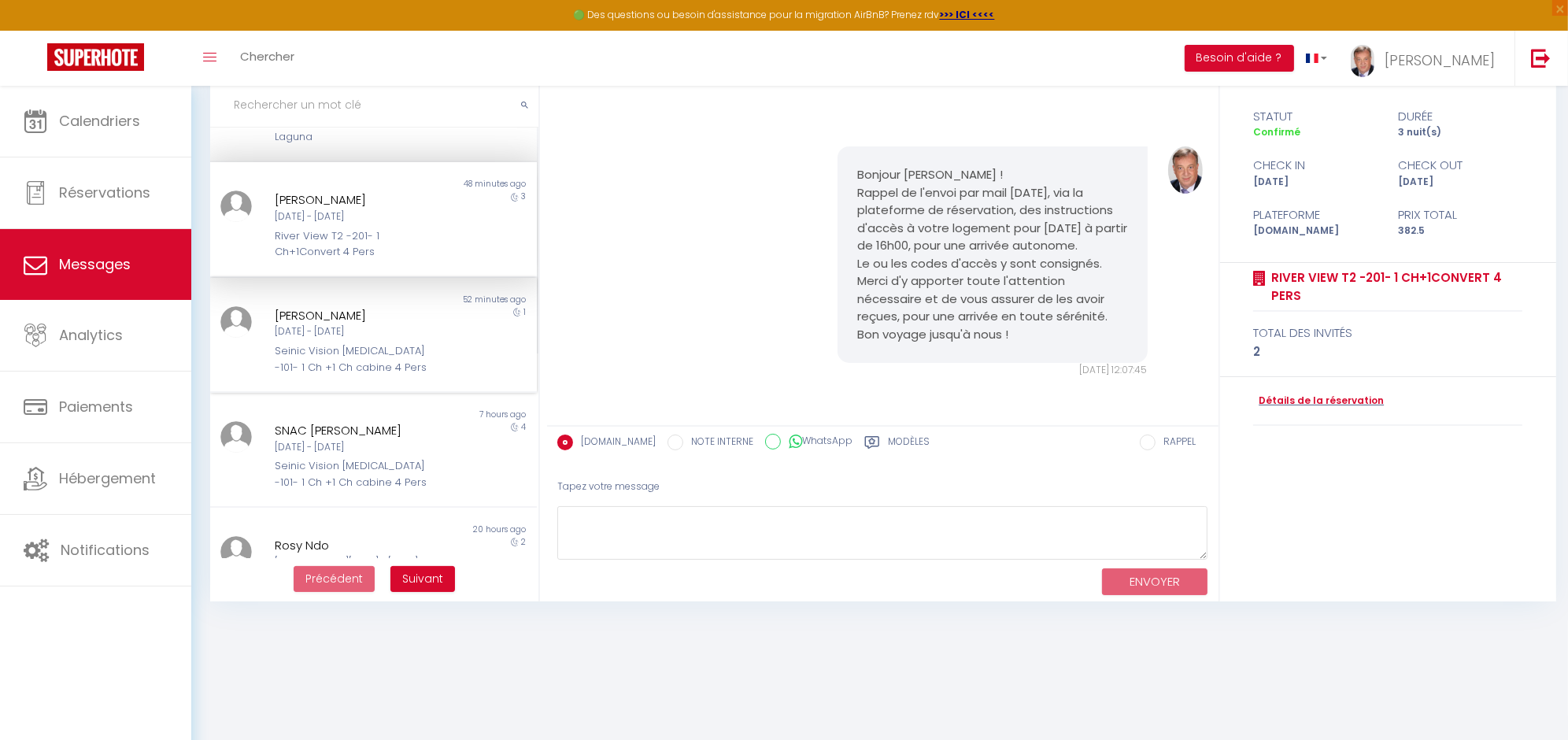
click at [354, 347] on div "Seinic Vision [MEDICAL_DATA] -101- 1 Ch +1 Ch cabine 4 Pers" at bounding box center [360, 359] width 170 height 32
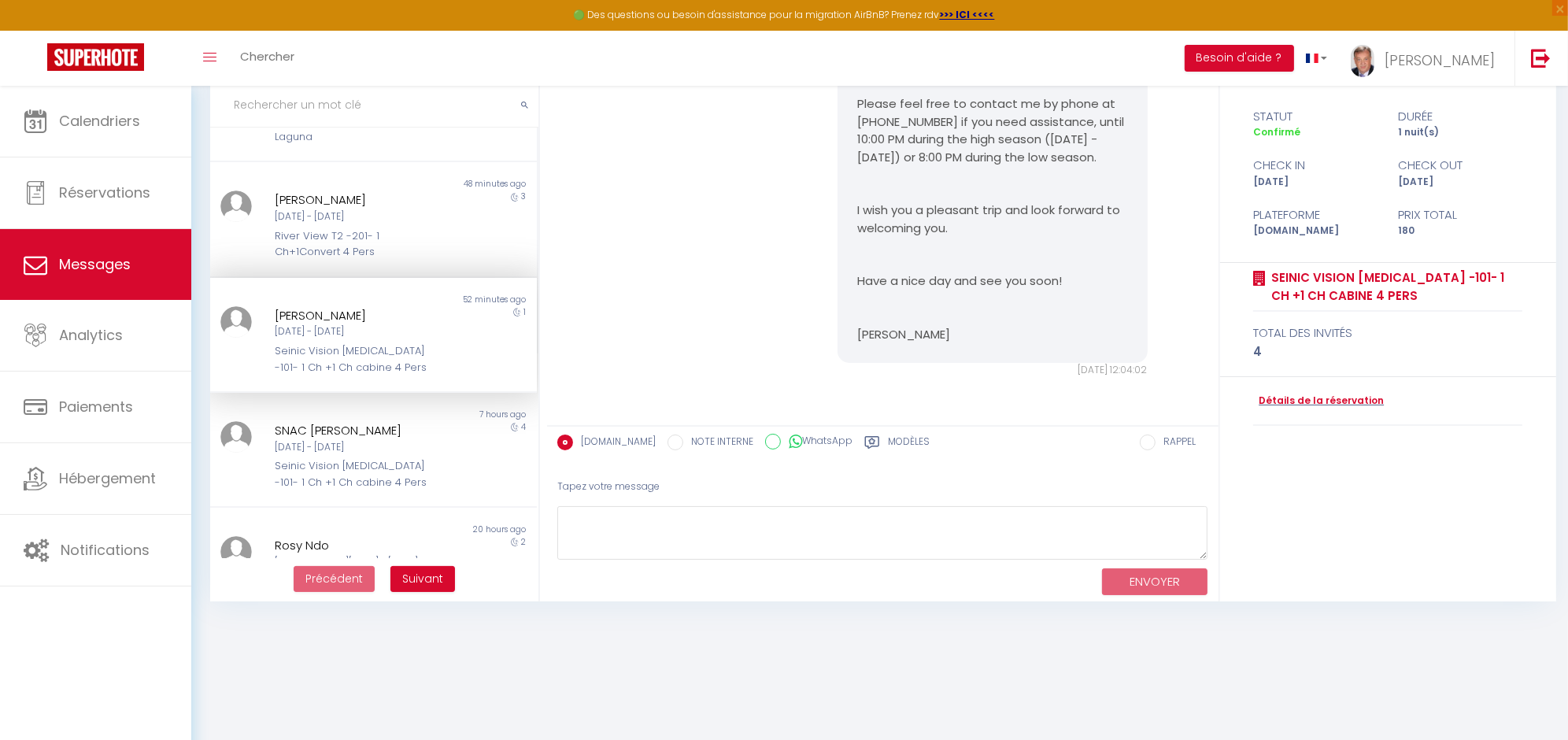
scroll to position [3011, 0]
click at [327, 440] on div "SNAC [PERSON_NAME]" at bounding box center [360, 430] width 170 height 19
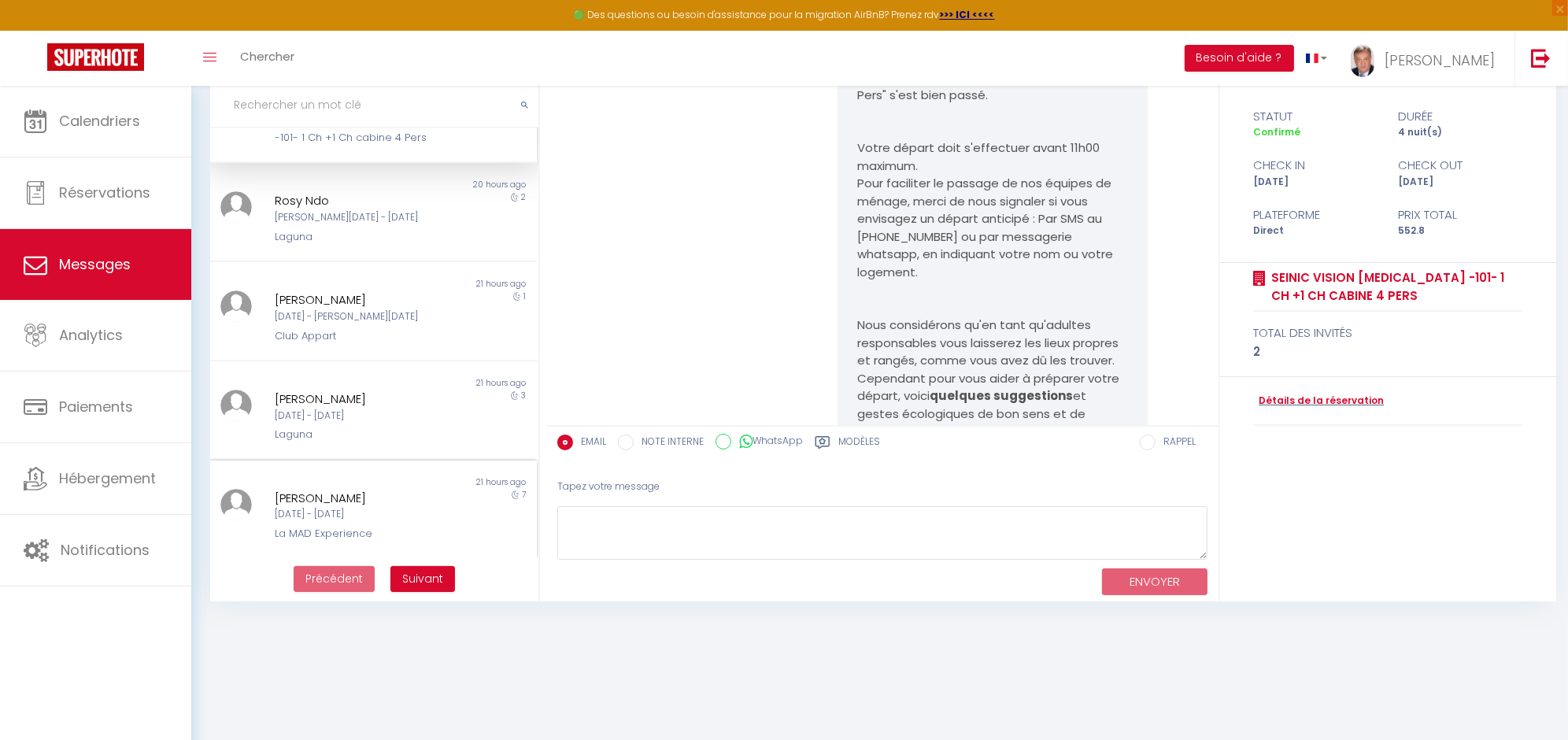
scroll to position [638, 0]
click at [368, 521] on div "[DATE] - [DATE]" at bounding box center [360, 514] width 170 height 15
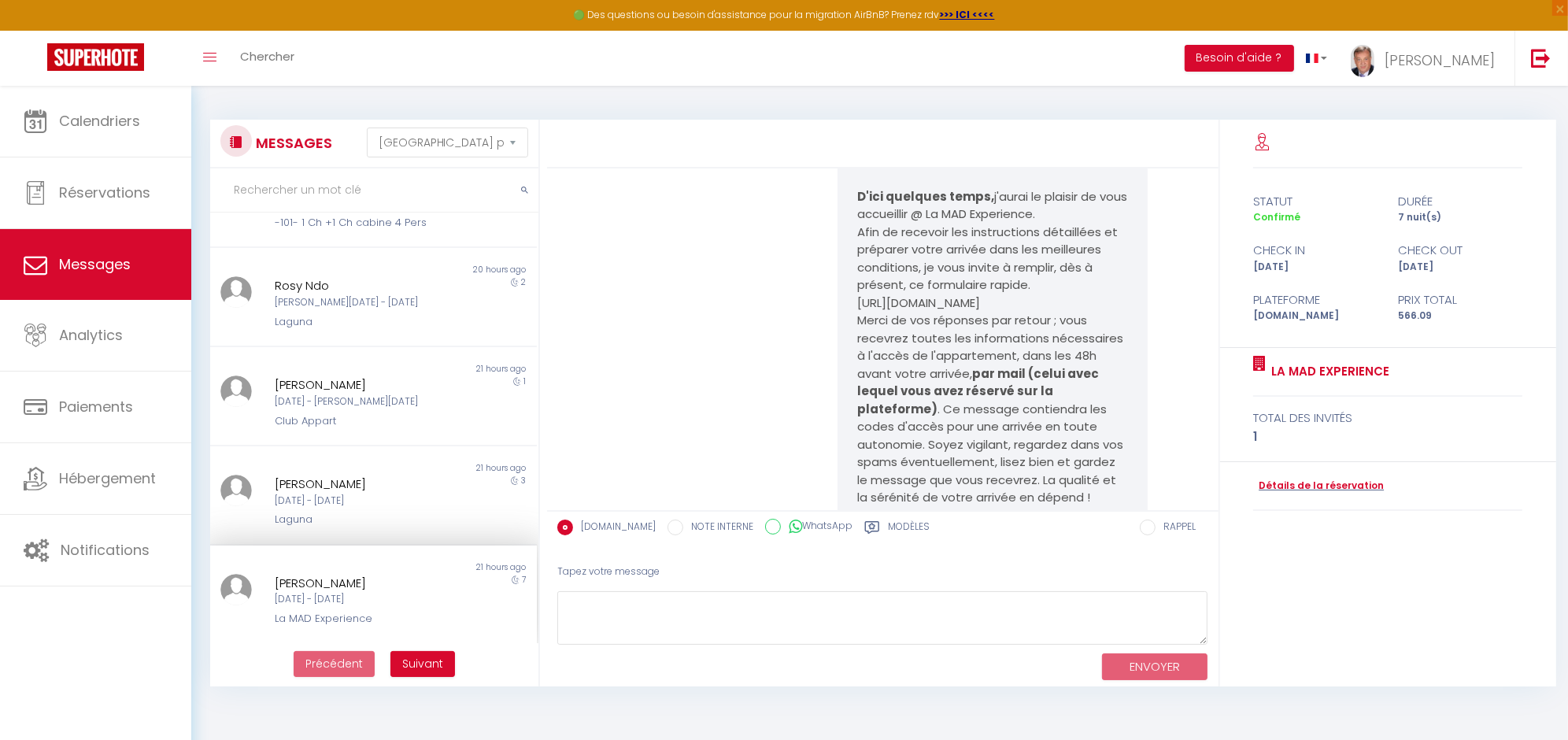
scroll to position [1639, 0]
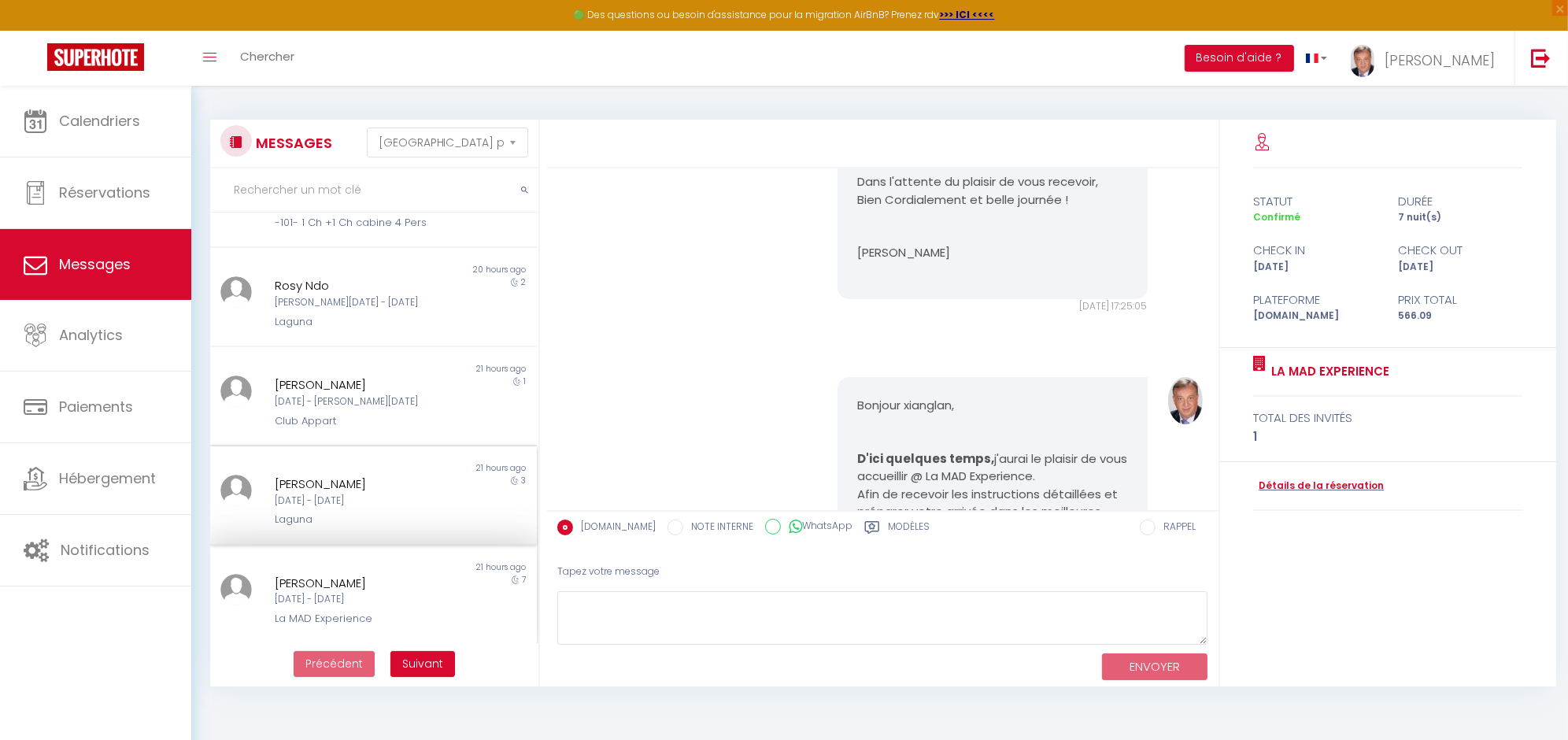
click at [335, 490] on div "[PERSON_NAME]" at bounding box center [360, 484] width 170 height 19
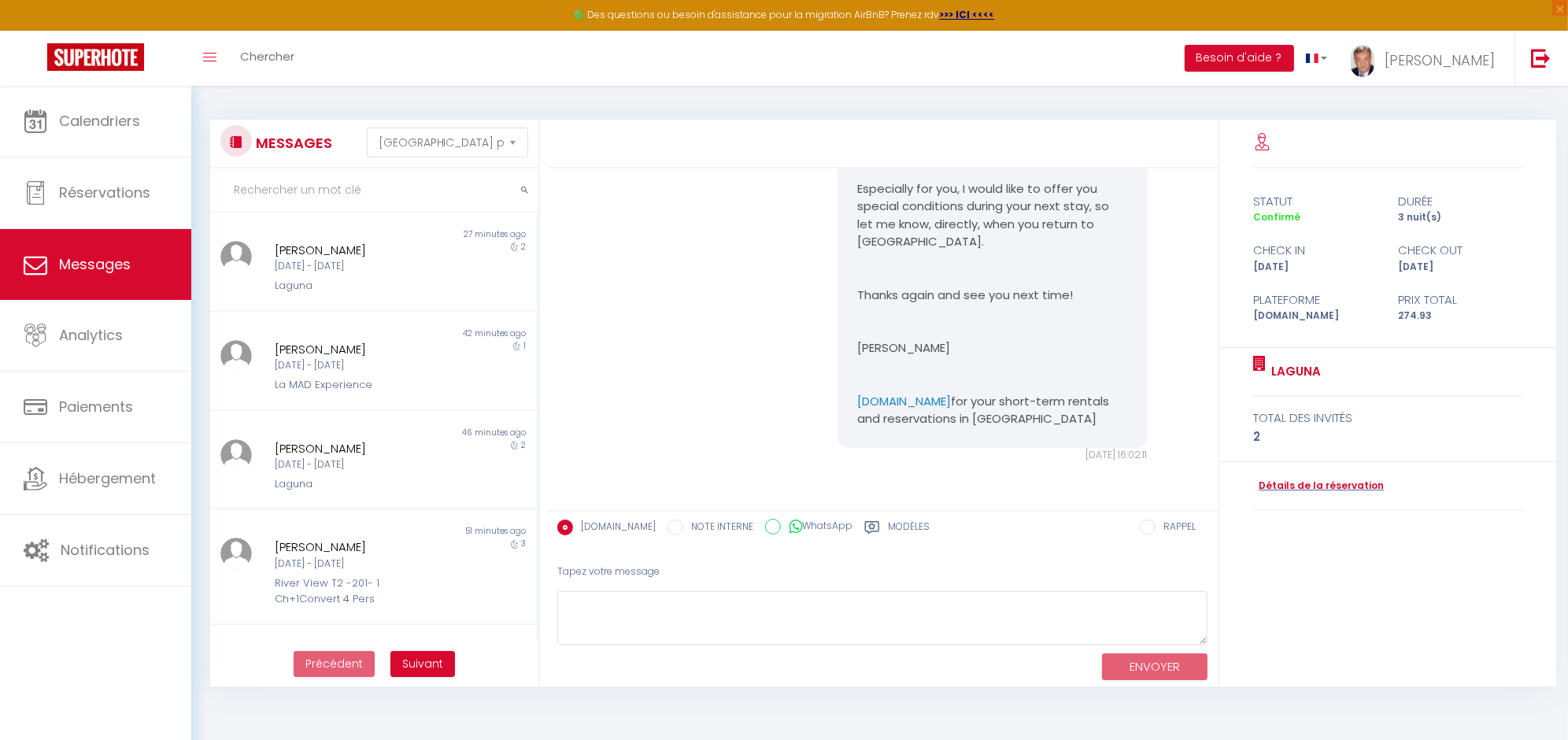
click at [644, 232] on div "Hello [PERSON_NAME], I hope you are well, that your stay was pleasant and that …" at bounding box center [882, 107] width 660 height 773
click at [115, 123] on span "Calendriers" at bounding box center [100, 121] width 82 height 19
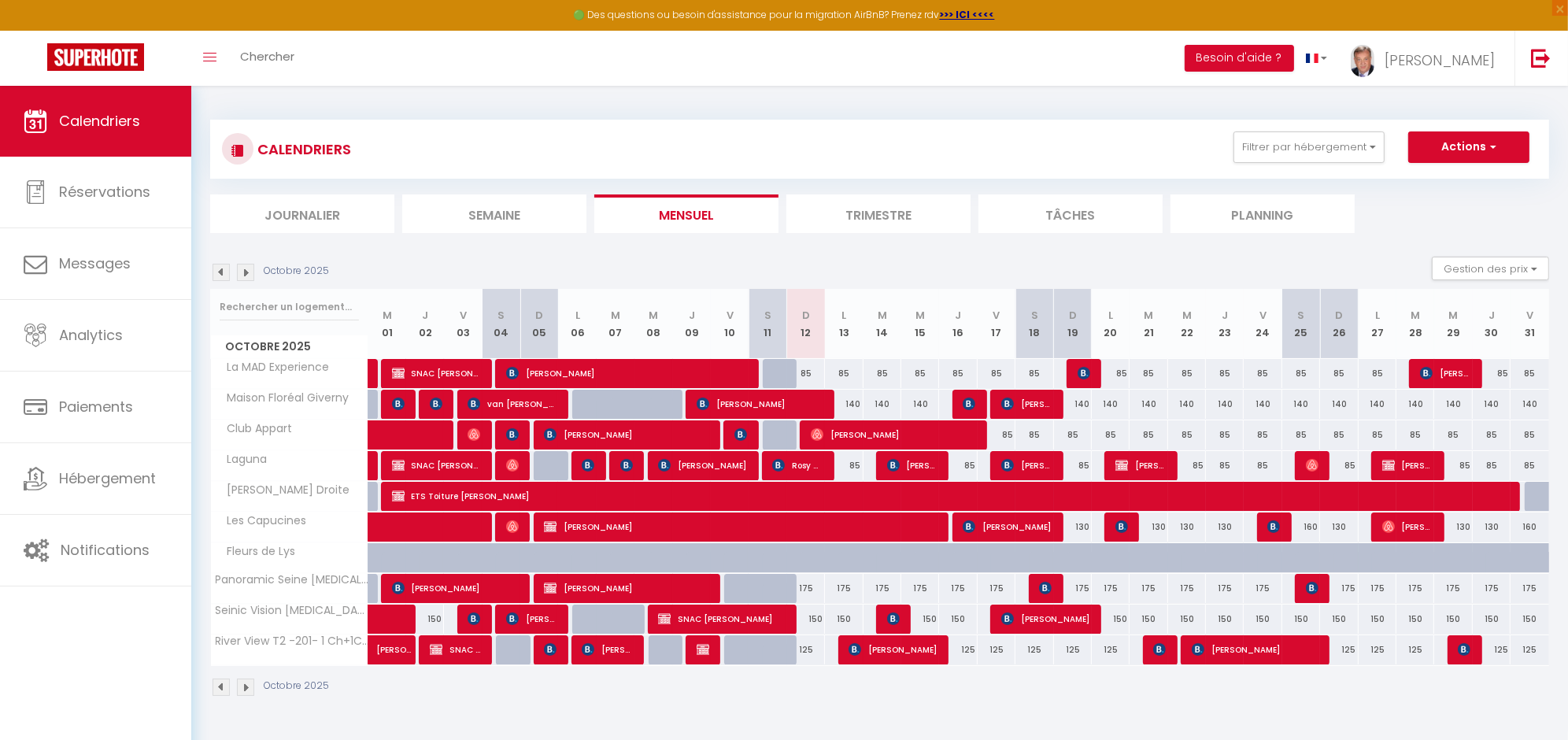
click at [300, 217] on li "Journalier" at bounding box center [302, 214] width 184 height 39
